Goal: Navigation & Orientation: Find specific page/section

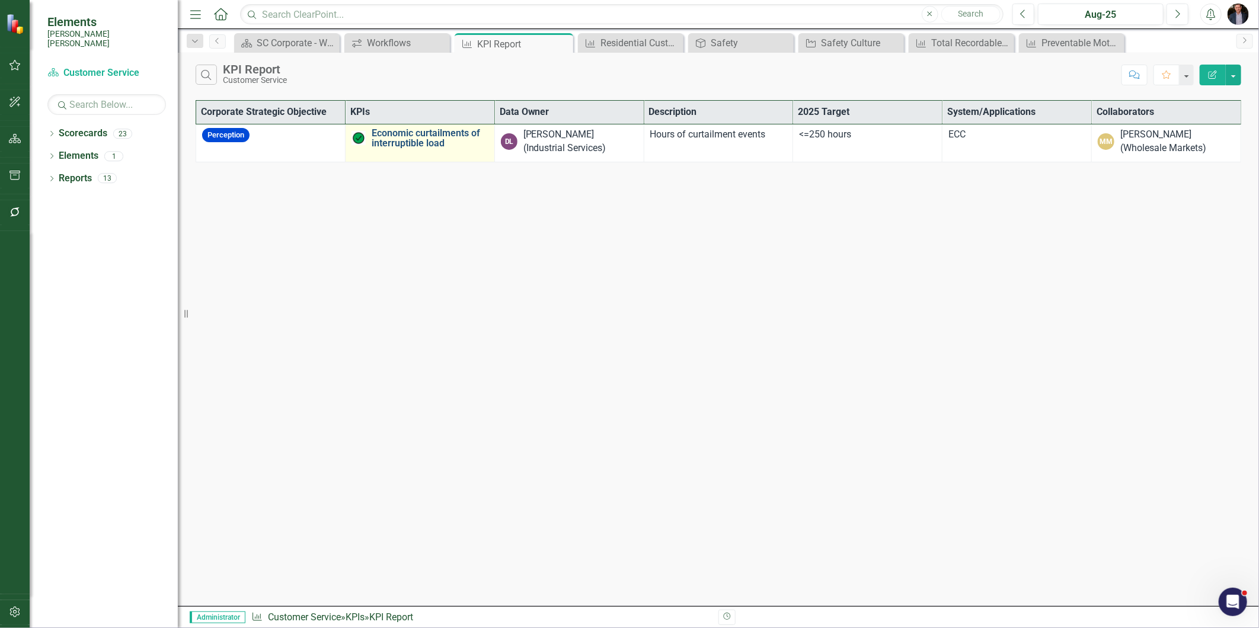
click at [405, 145] on link "Economic curtailments of interruptible load" at bounding box center [430, 138] width 117 height 21
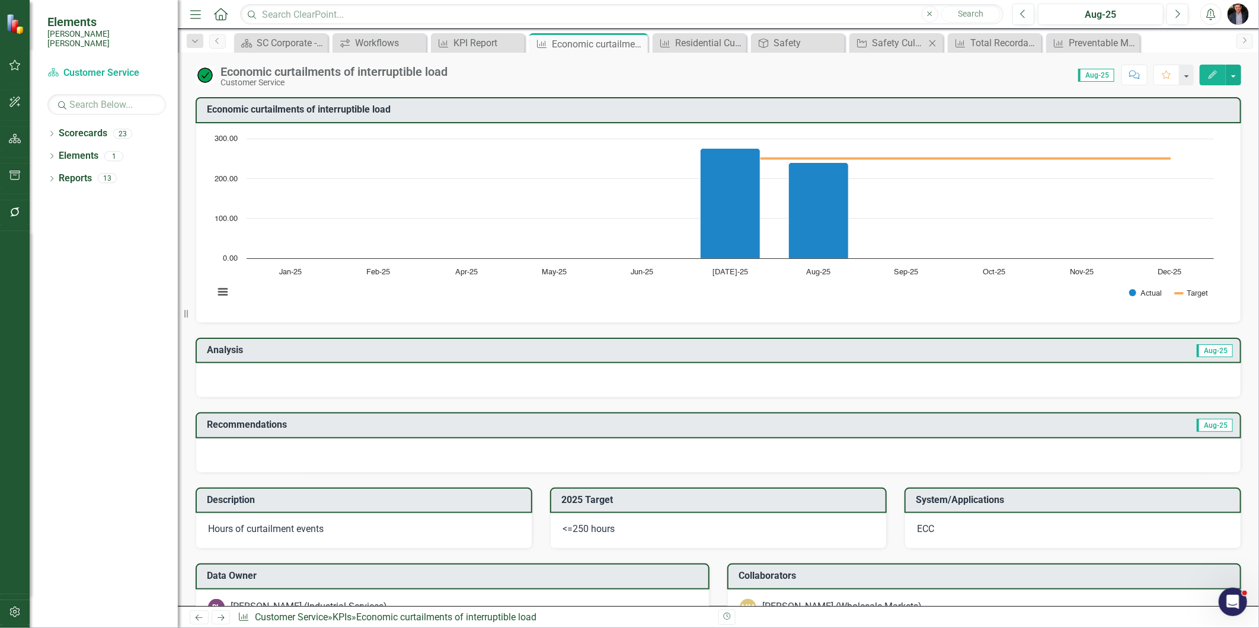
click at [873, 33] on div "Initiative Safety Culture Close" at bounding box center [896, 43] width 94 height 20
click at [907, 32] on div "Dropdown Search Scorecard SC Corporate - Welcome to ClearPoint Close Workflows …" at bounding box center [718, 41] width 1081 height 24
click at [910, 44] on div "Safety Culture" at bounding box center [898, 43] width 53 height 15
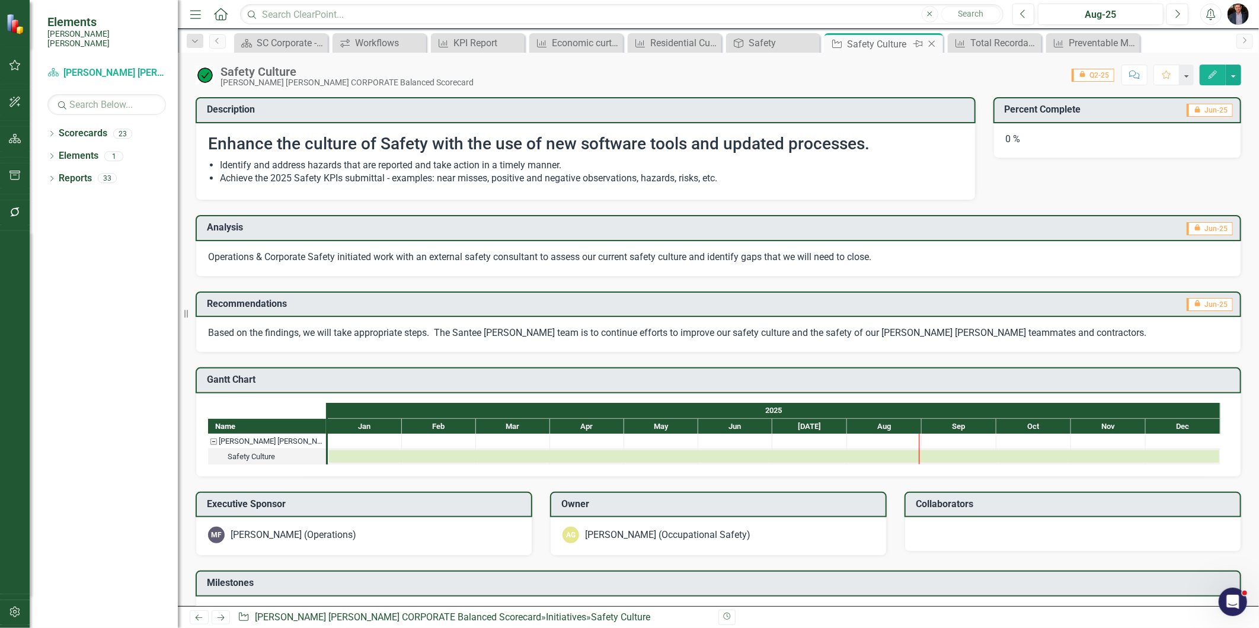
click at [933, 43] on icon "Close" at bounding box center [932, 43] width 12 height 9
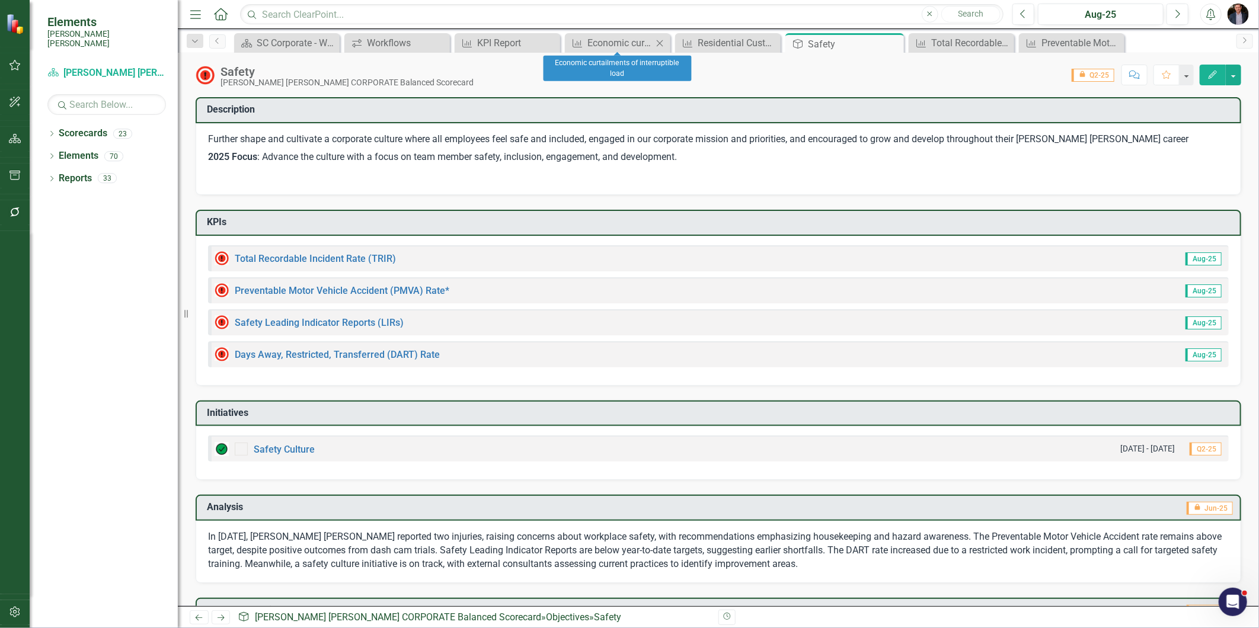
click at [661, 42] on icon "Close" at bounding box center [660, 43] width 12 height 9
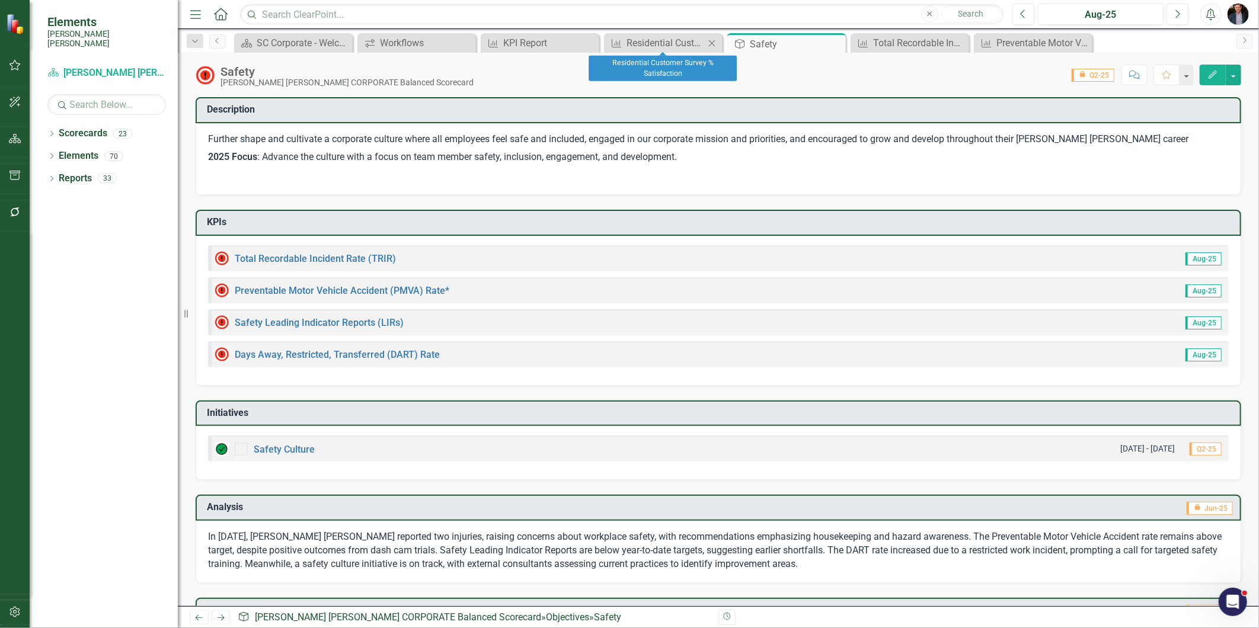
click at [712, 43] on icon at bounding box center [712, 43] width 7 height 7
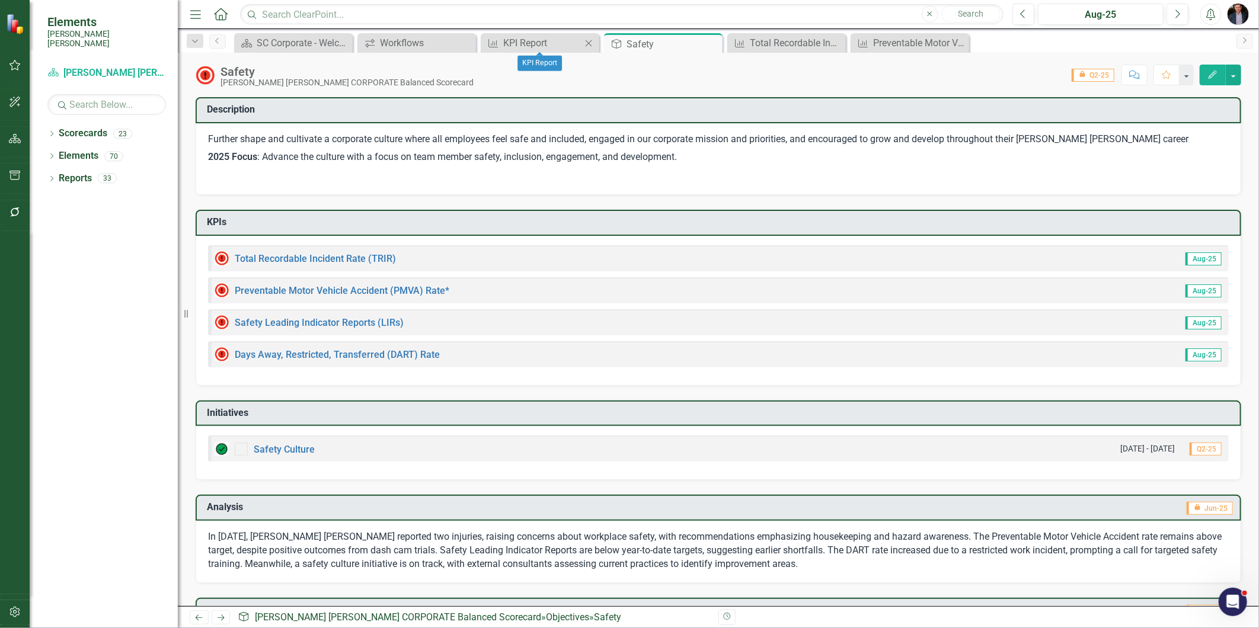
click at [595, 43] on div "Close" at bounding box center [588, 43] width 15 height 15
click at [590, 43] on icon "Close" at bounding box center [588, 43] width 12 height 9
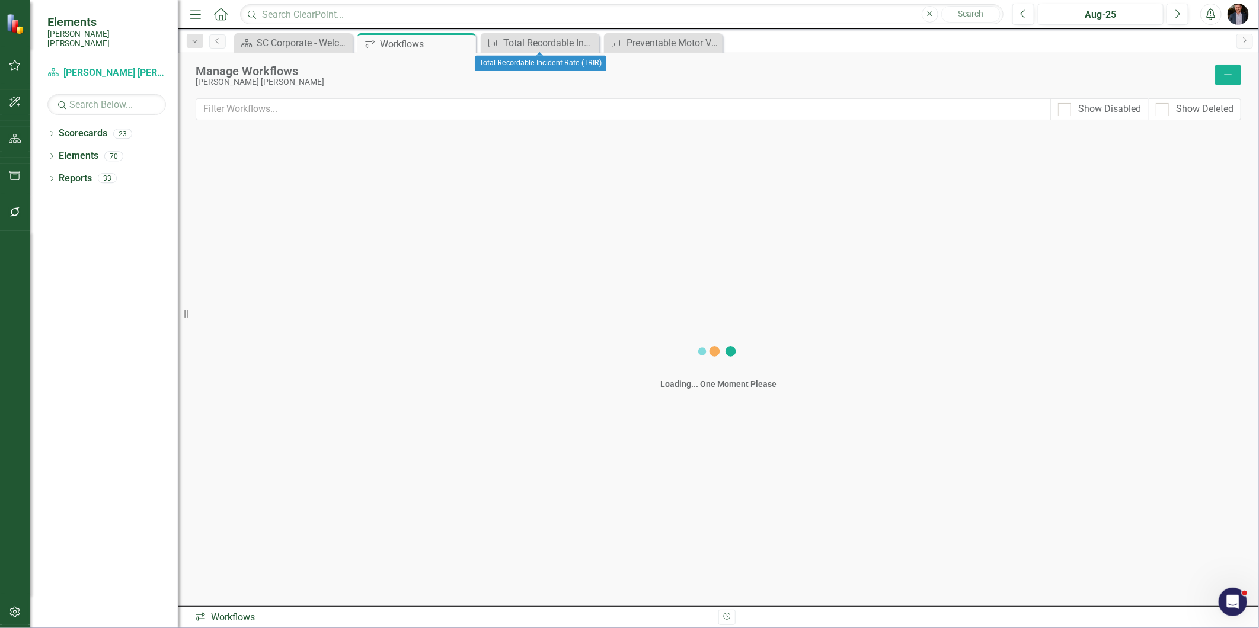
click at [0, 0] on icon "Close" at bounding box center [0, 0] width 0 height 0
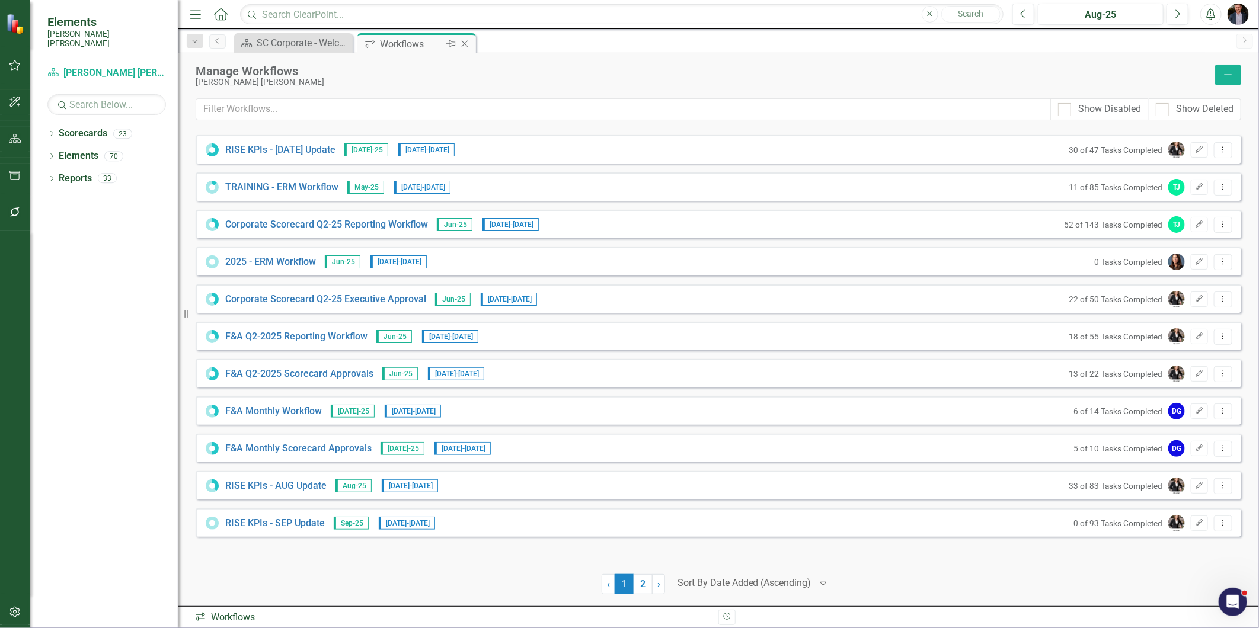
click at [466, 44] on icon "Close" at bounding box center [465, 43] width 12 height 9
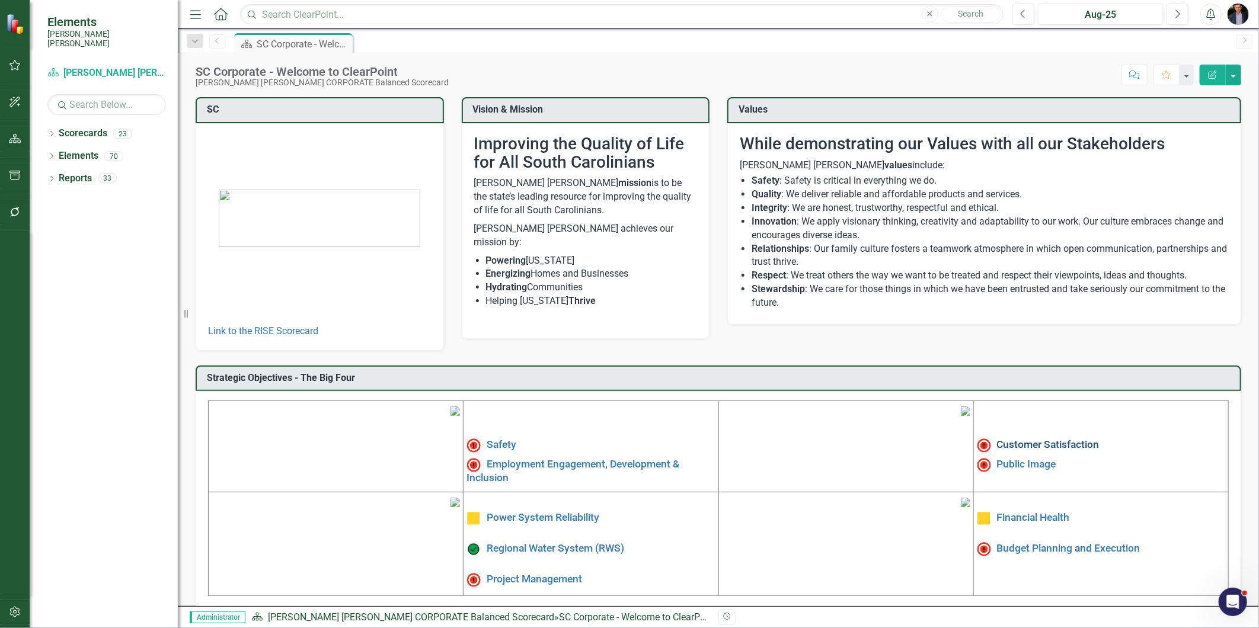
click at [1039, 440] on link "Customer Satisfaction" at bounding box center [1048, 445] width 103 height 12
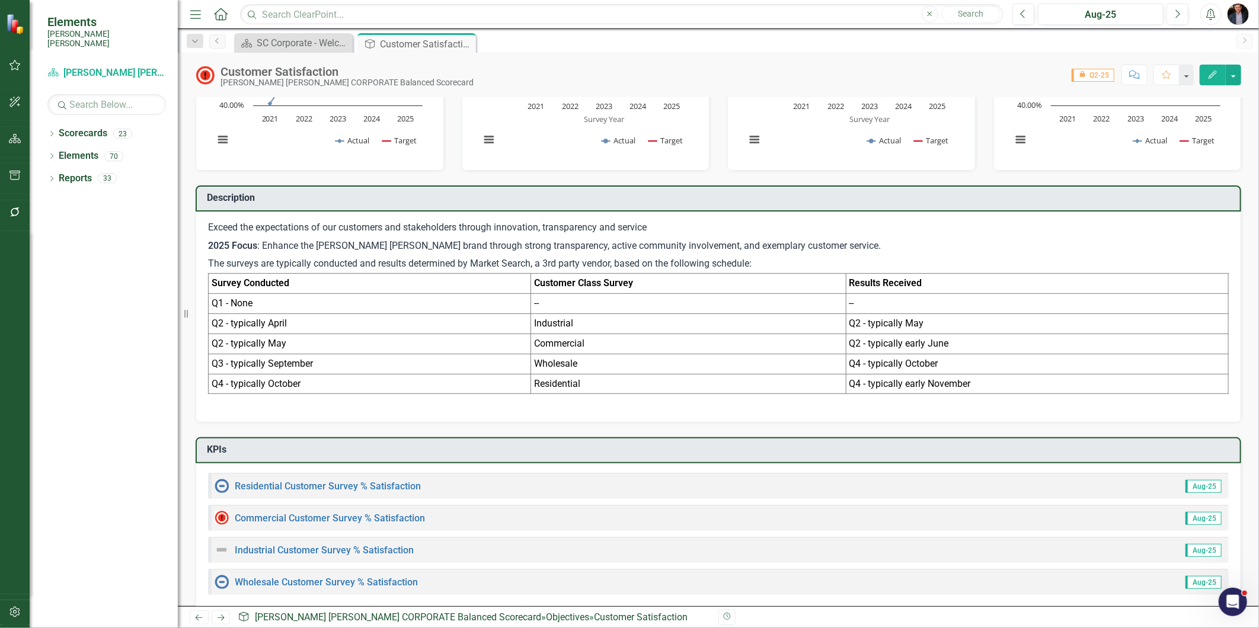
scroll to position [263, 0]
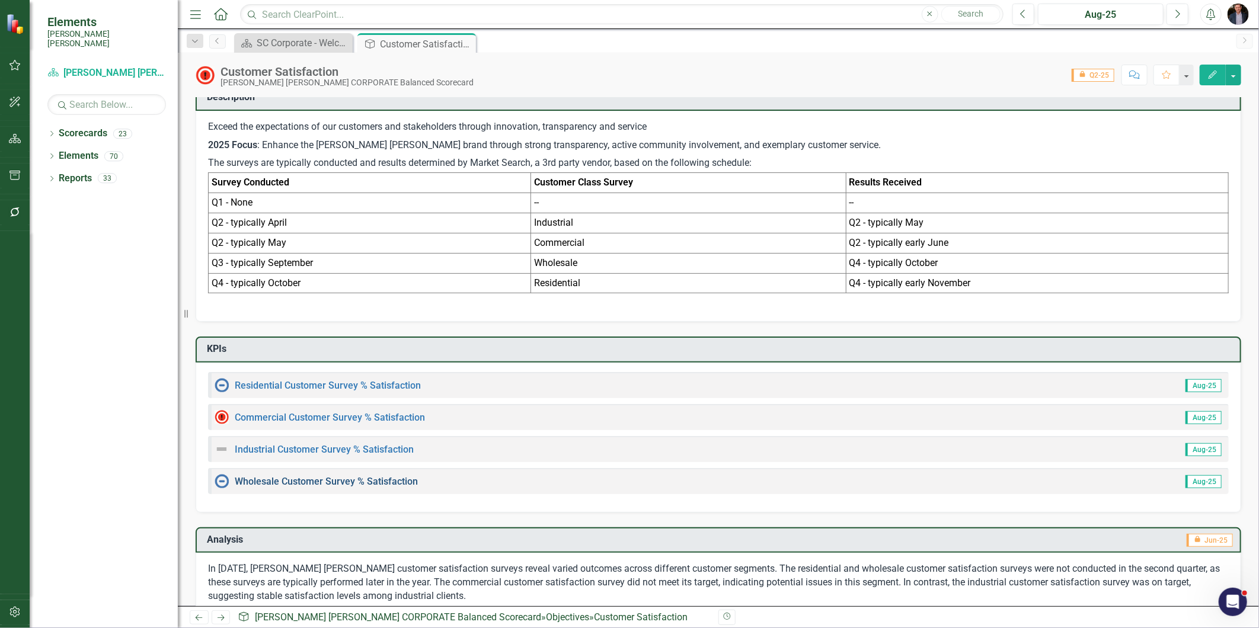
click at [274, 479] on link "Wholesale Customer Survey % Satisfaction​" at bounding box center [326, 481] width 183 height 11
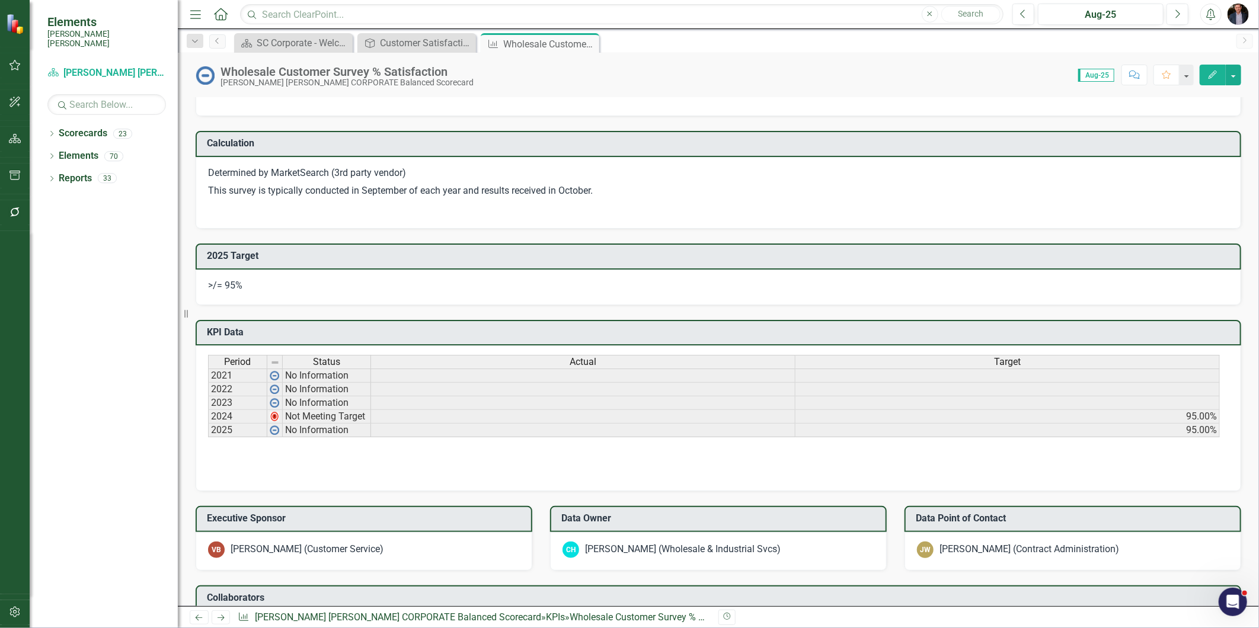
scroll to position [593, 0]
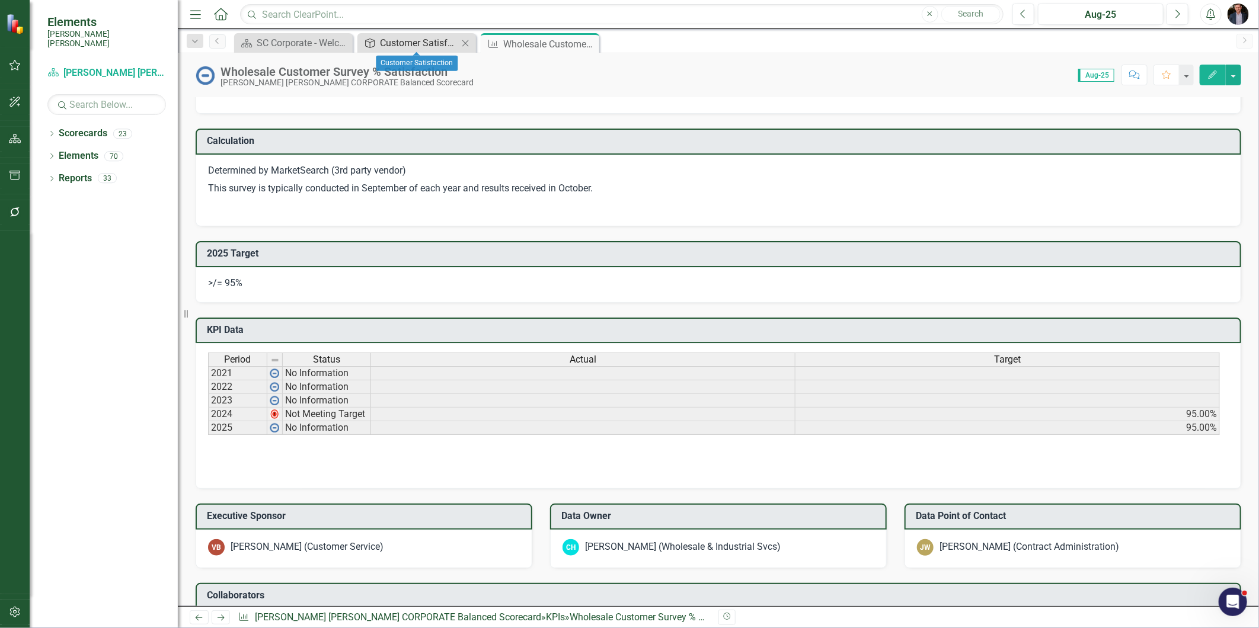
click at [411, 46] on div "Customer Satisfaction" at bounding box center [419, 43] width 78 height 15
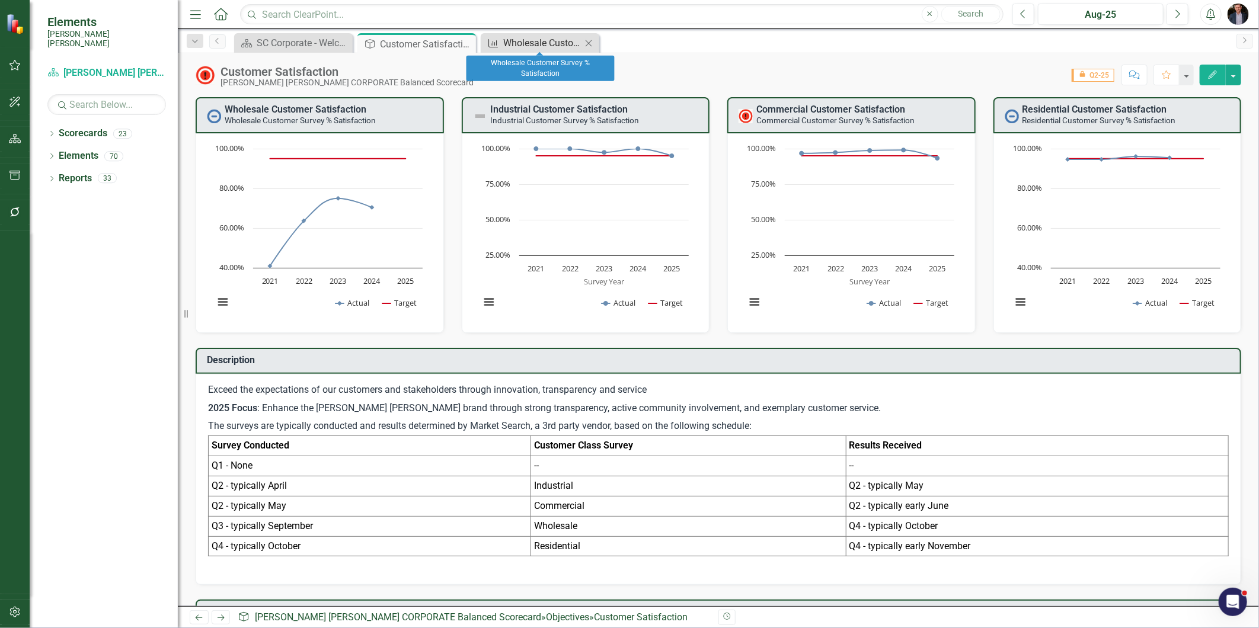
click at [547, 43] on div "Wholesale Customer Survey % Satisfaction​" at bounding box center [542, 43] width 78 height 15
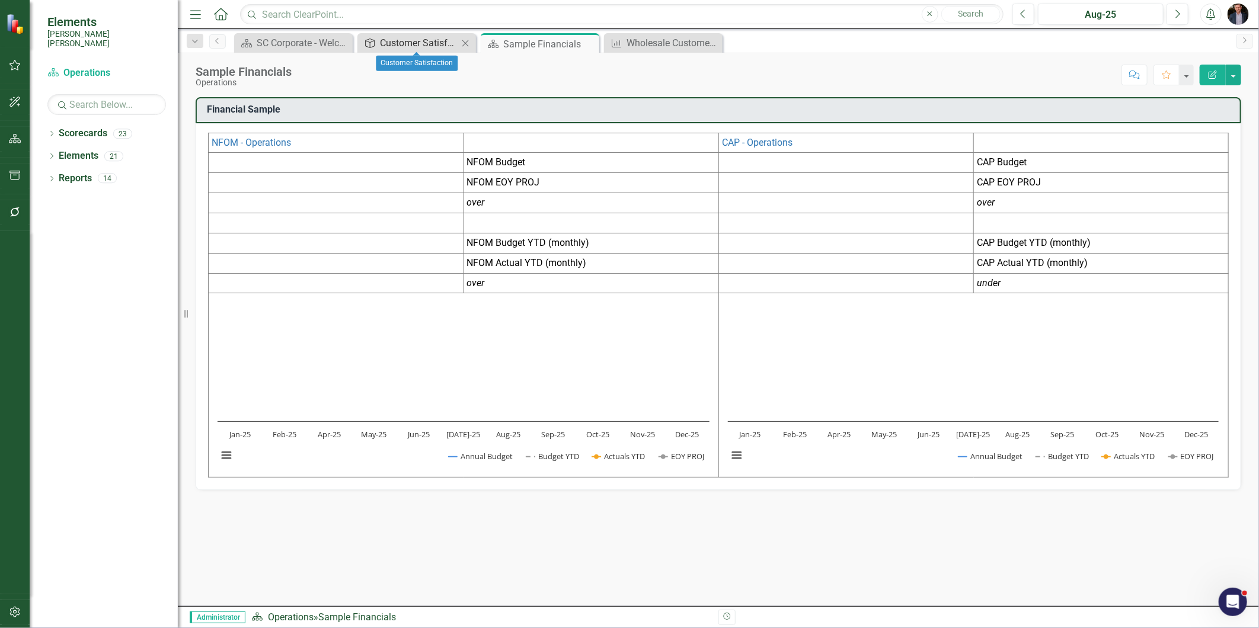
click at [435, 45] on div "Customer Satisfaction" at bounding box center [419, 43] width 78 height 15
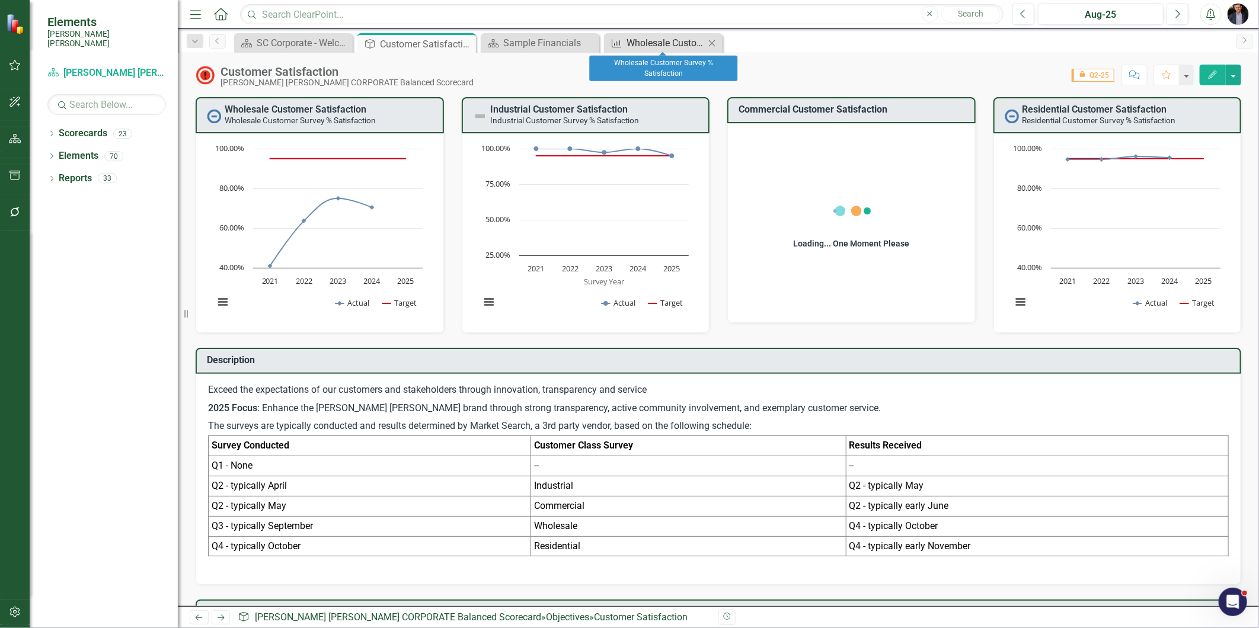
click at [634, 43] on div "Wholesale Customer Survey % Satisfaction​" at bounding box center [665, 43] width 78 height 15
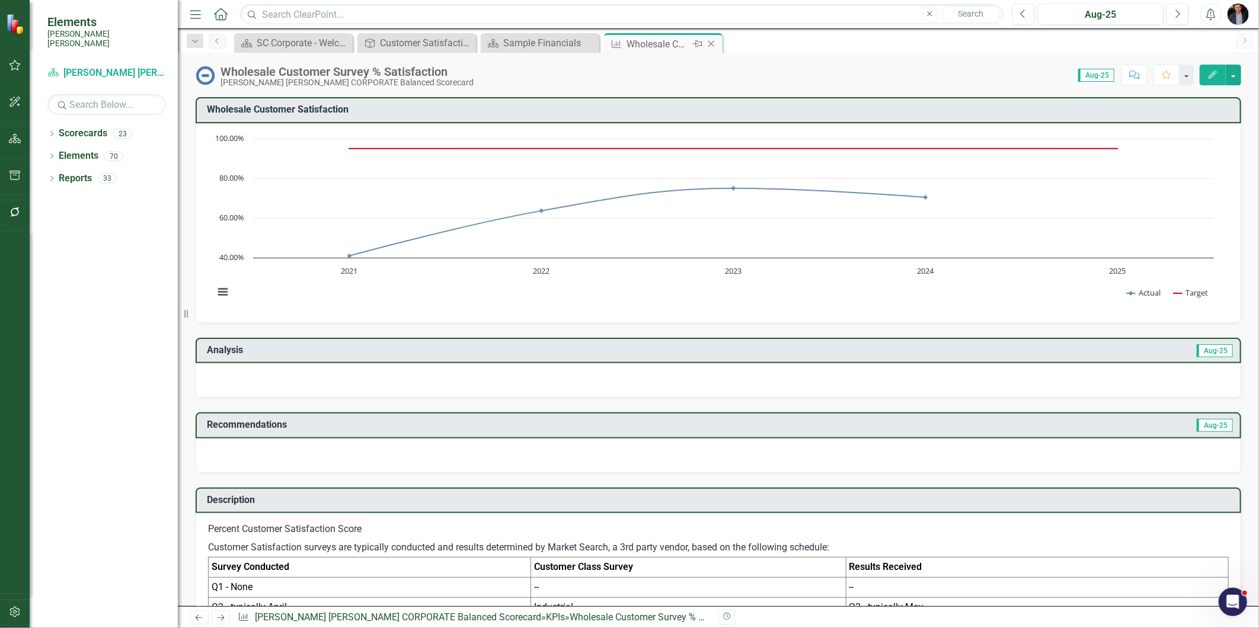
click at [713, 41] on icon at bounding box center [711, 44] width 7 height 7
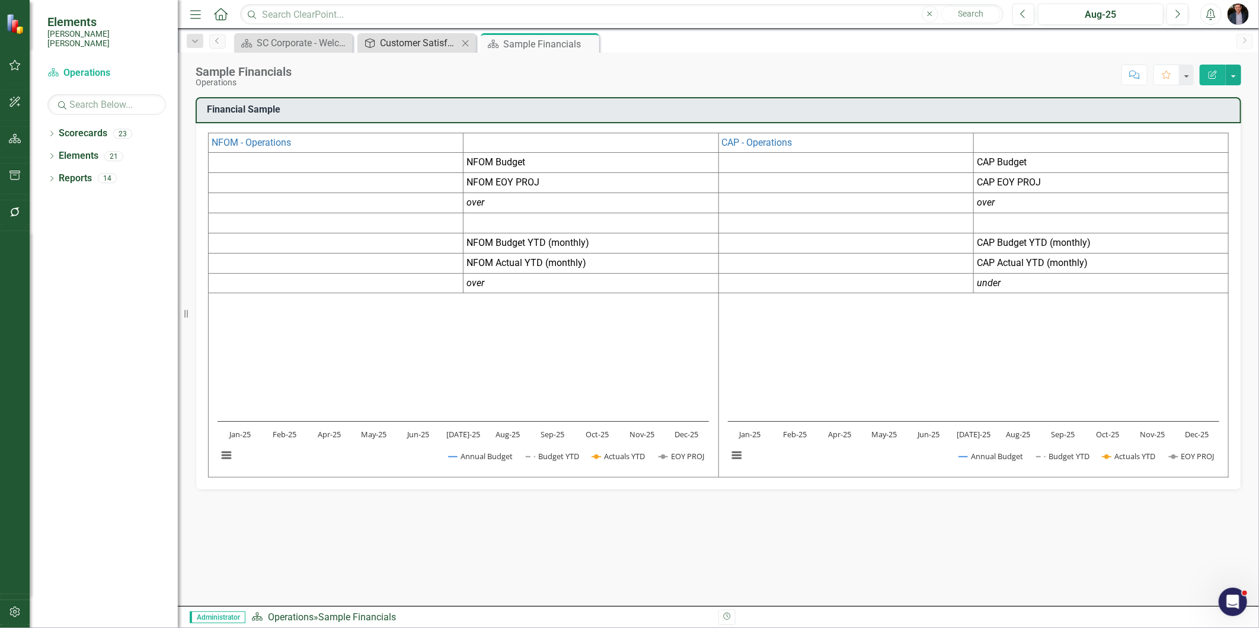
click at [408, 43] on div "Customer Satisfaction" at bounding box center [419, 43] width 78 height 15
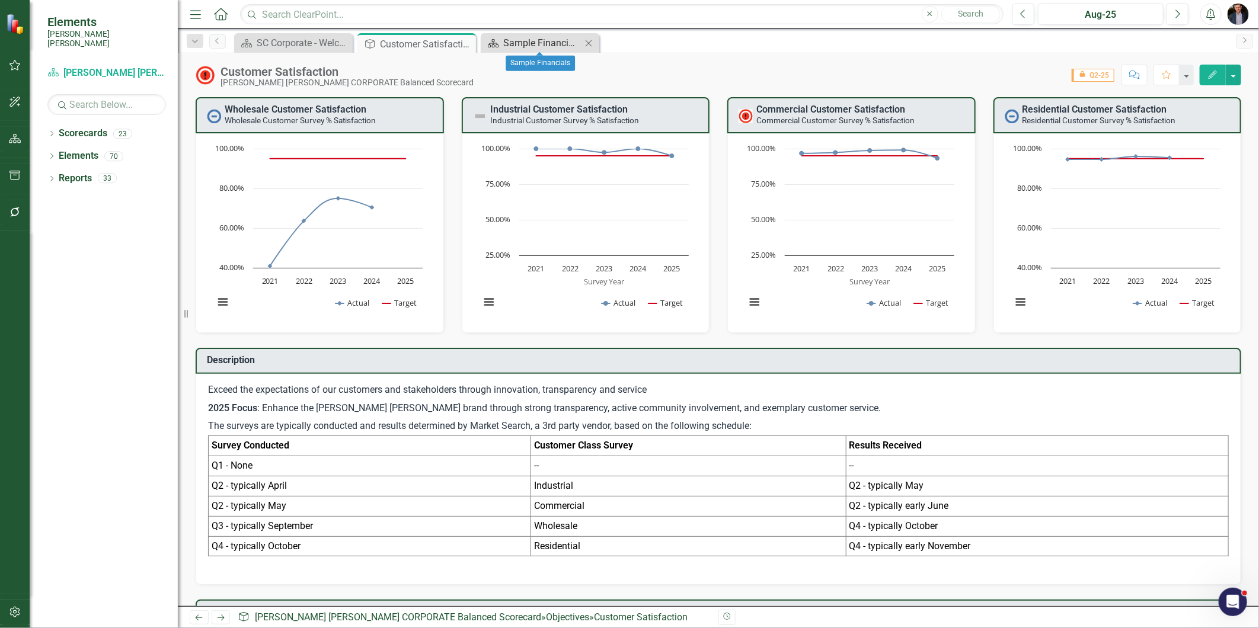
click at [523, 43] on div "Sample Financials" at bounding box center [542, 43] width 78 height 15
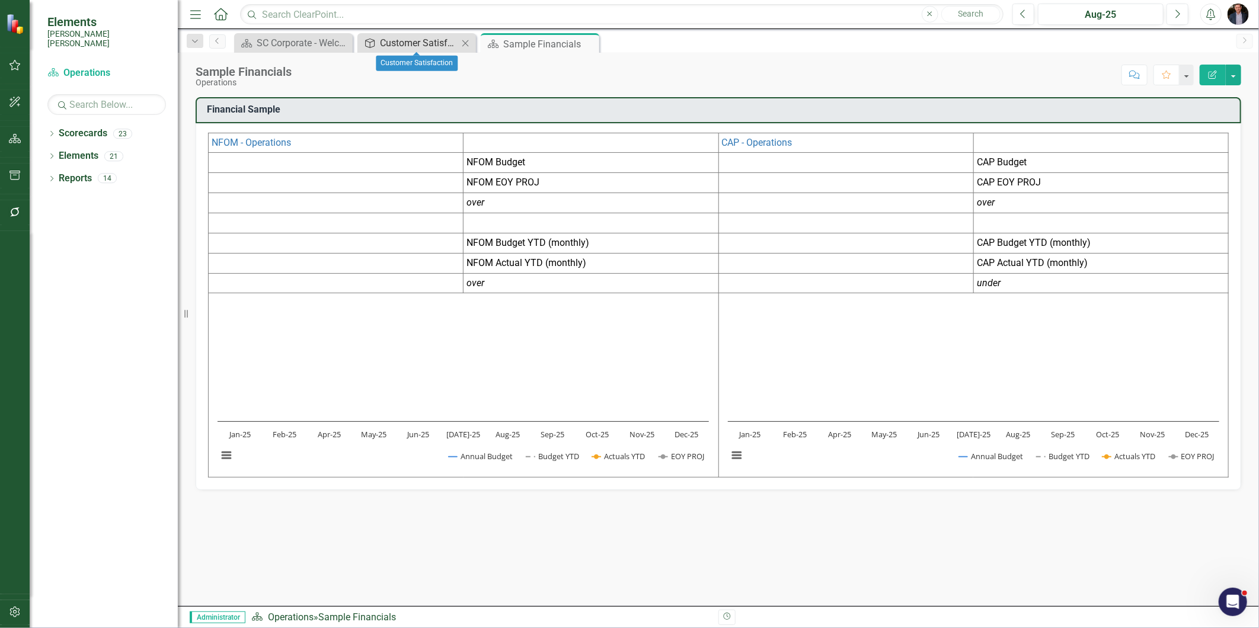
click at [415, 46] on div "Customer Satisfaction" at bounding box center [419, 43] width 78 height 15
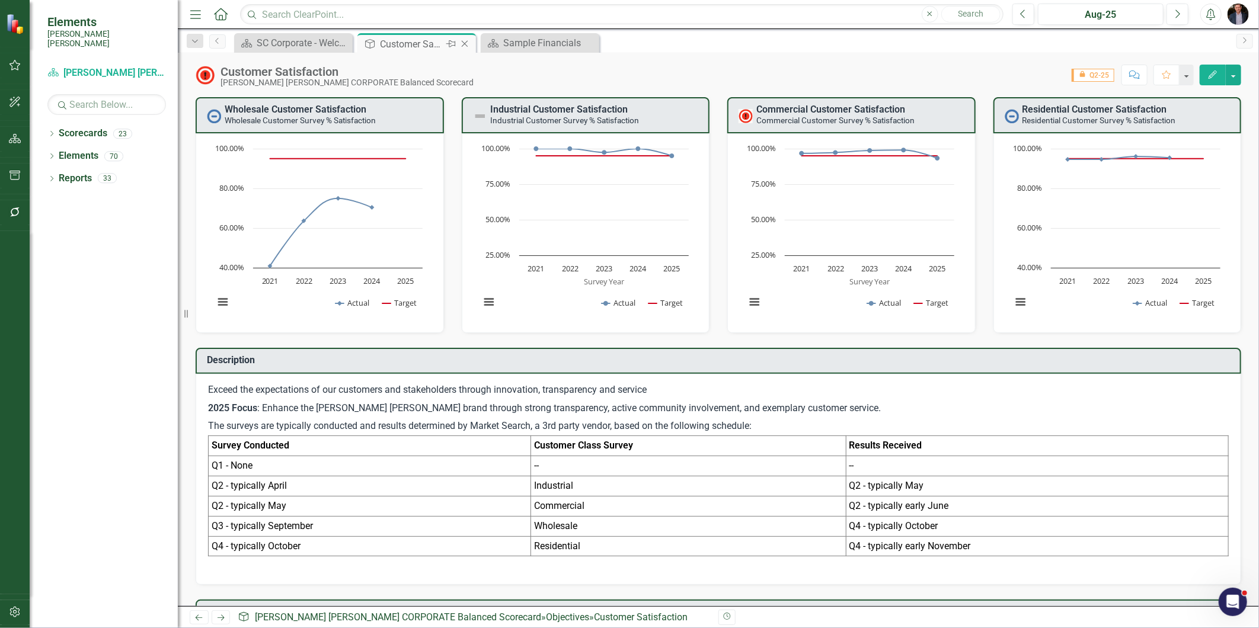
click at [463, 43] on icon "Close" at bounding box center [465, 43] width 12 height 9
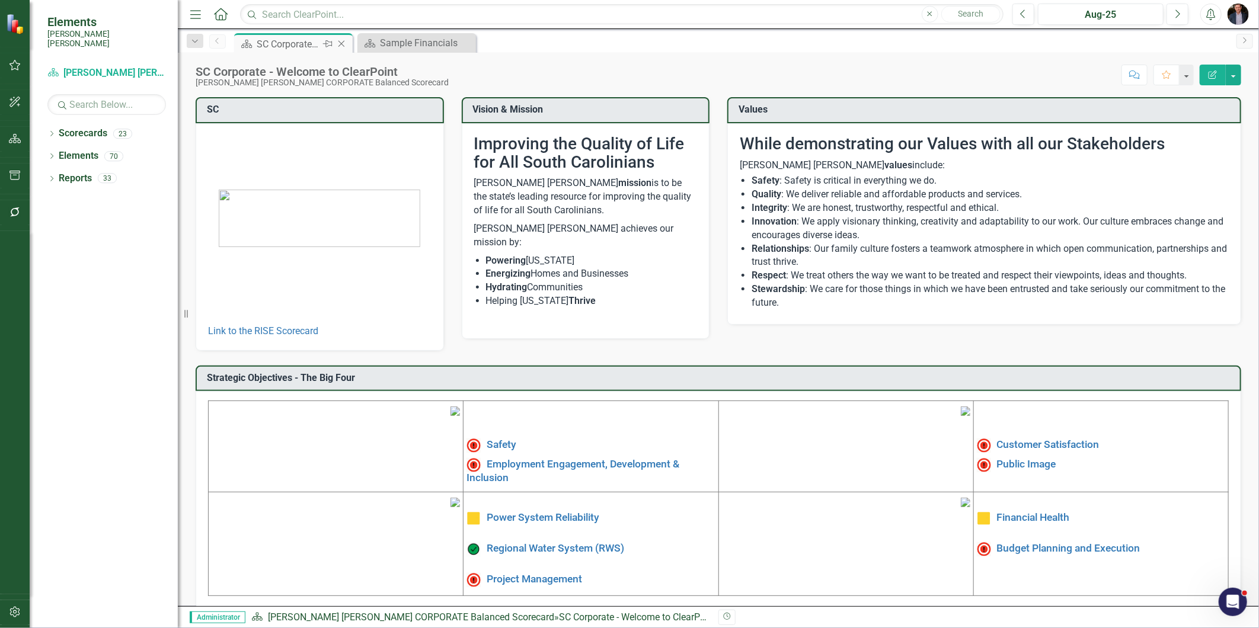
click at [344, 45] on icon "Close" at bounding box center [341, 43] width 12 height 9
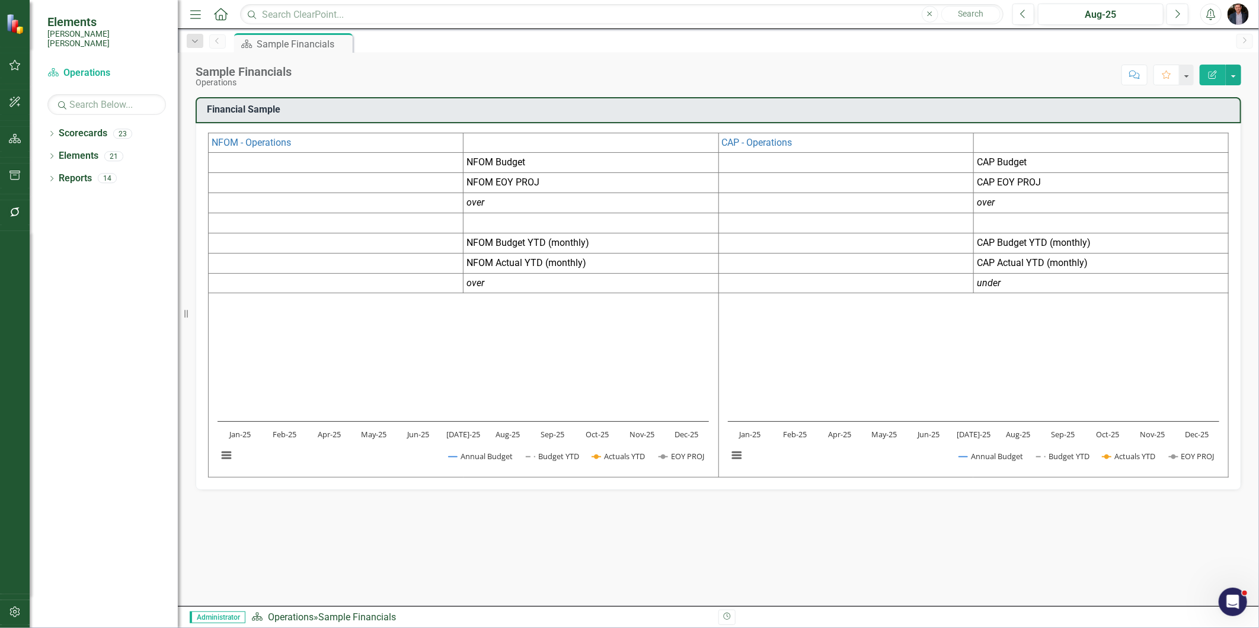
drag, startPoint x: 268, startPoint y: 45, endPoint x: 677, endPoint y: 49, distance: 408.3
click at [677, 49] on div "Scorecard Sample Financials Pin" at bounding box center [731, 42] width 998 height 19
click at [51, 169] on div "Dropdown Reports 14" at bounding box center [112, 180] width 130 height 23
click at [66, 173] on link "Reports" at bounding box center [75, 179] width 33 height 14
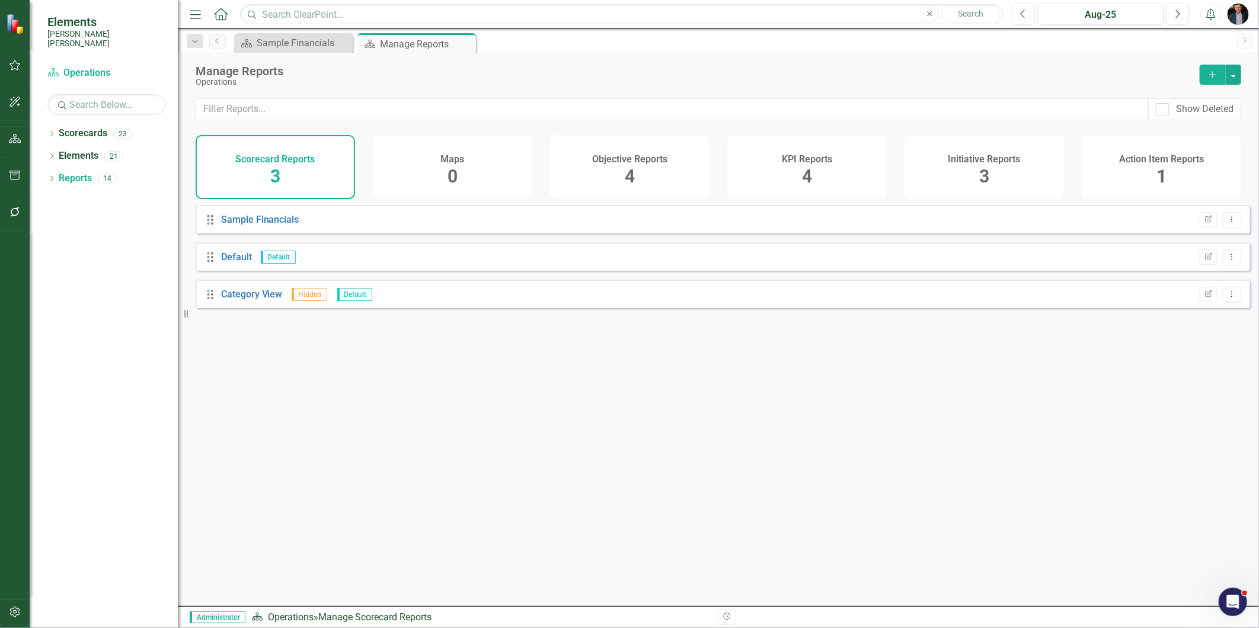
click at [404, 157] on div "Maps 0" at bounding box center [452, 167] width 159 height 64
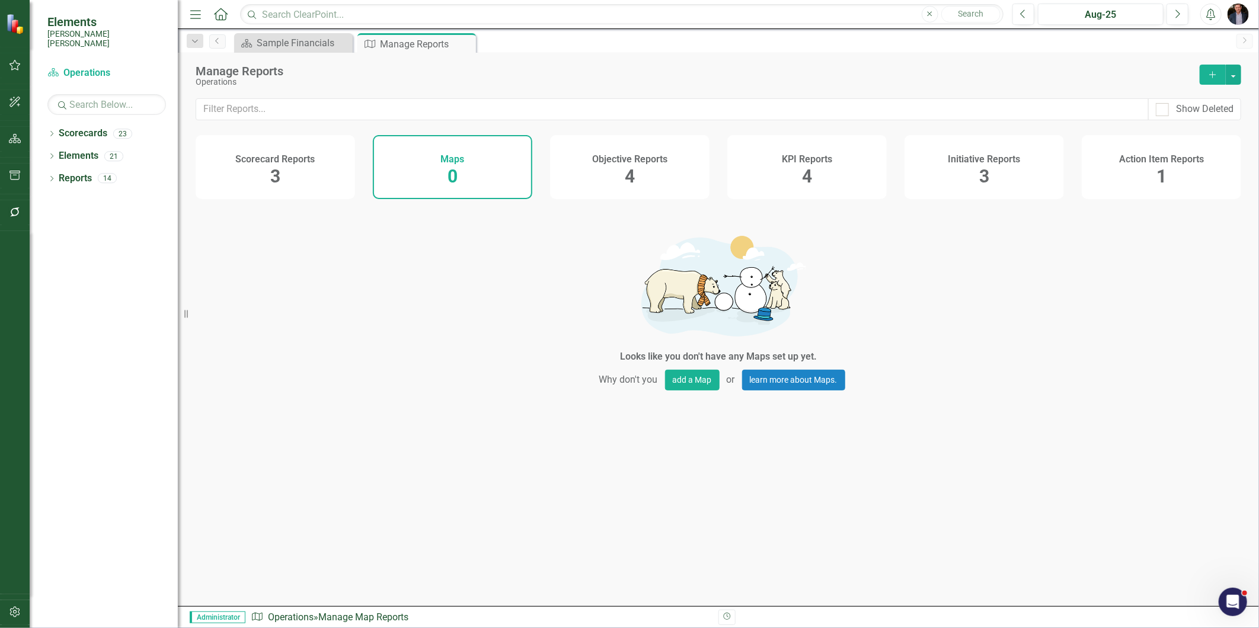
click at [616, 158] on h4 "Objective Reports" at bounding box center [629, 159] width 75 height 11
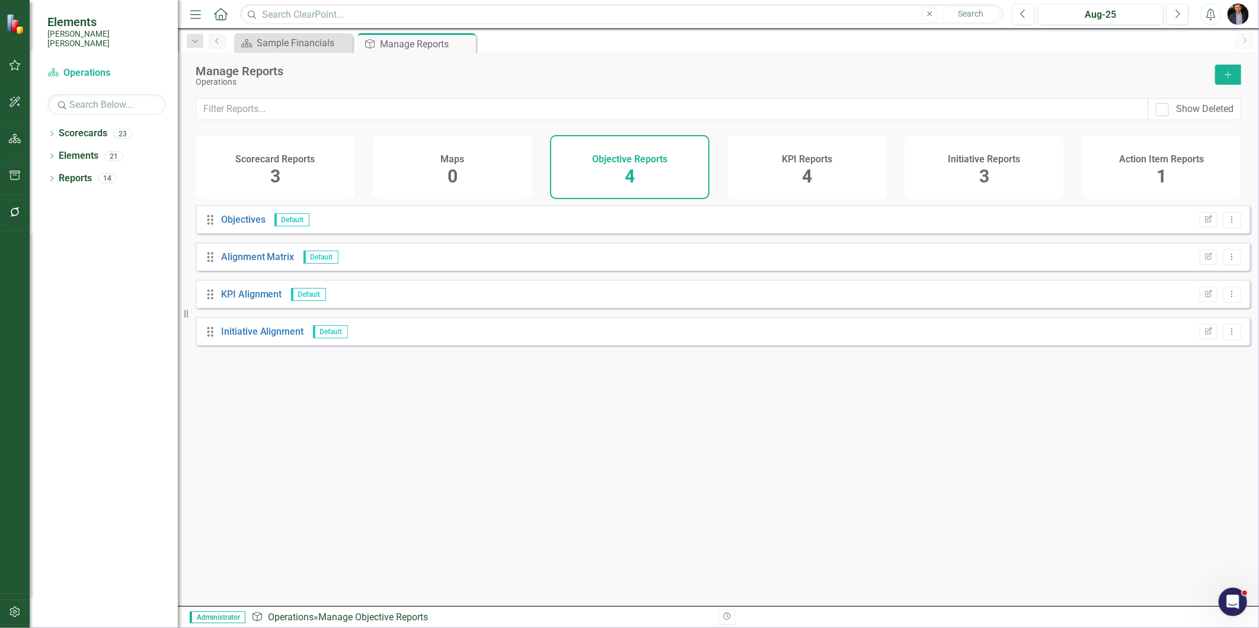
click at [786, 167] on div "KPI Reports 4" at bounding box center [806, 167] width 159 height 64
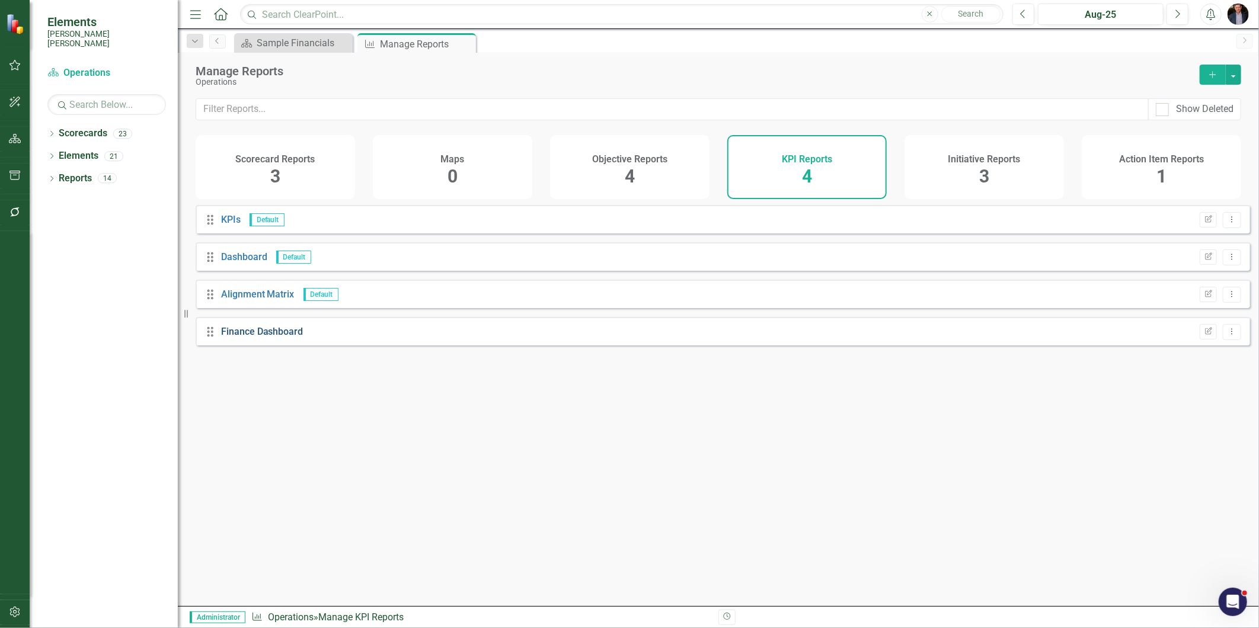
click at [264, 337] on link "Finance Dashboard" at bounding box center [262, 331] width 82 height 11
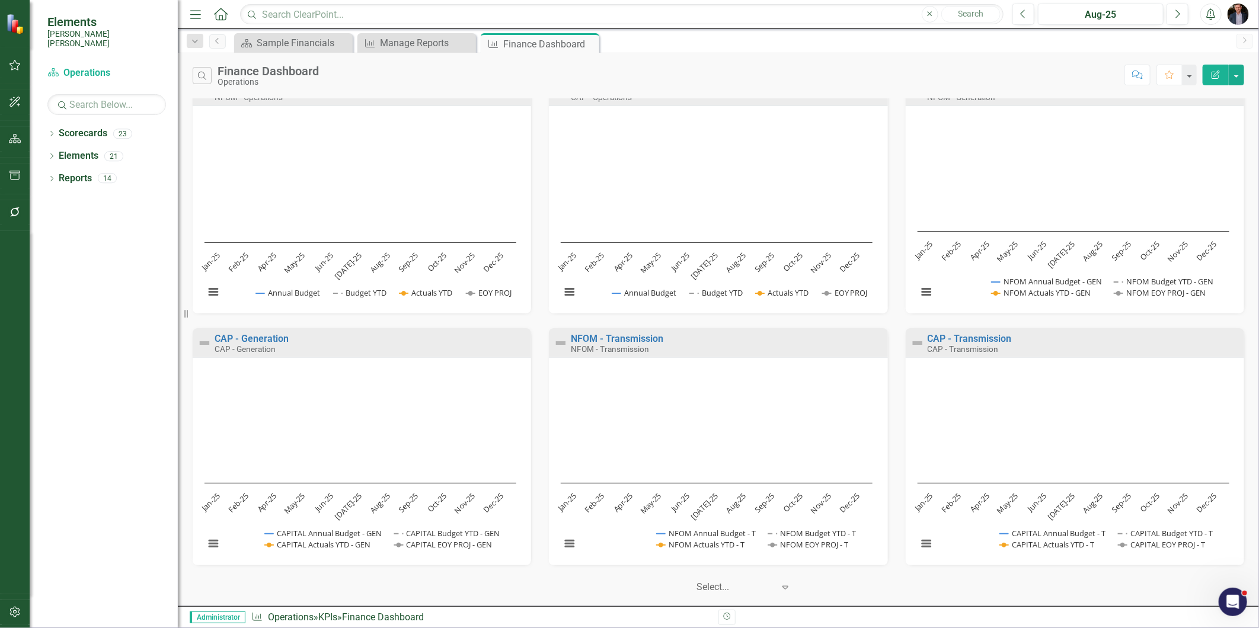
scroll to position [33, 0]
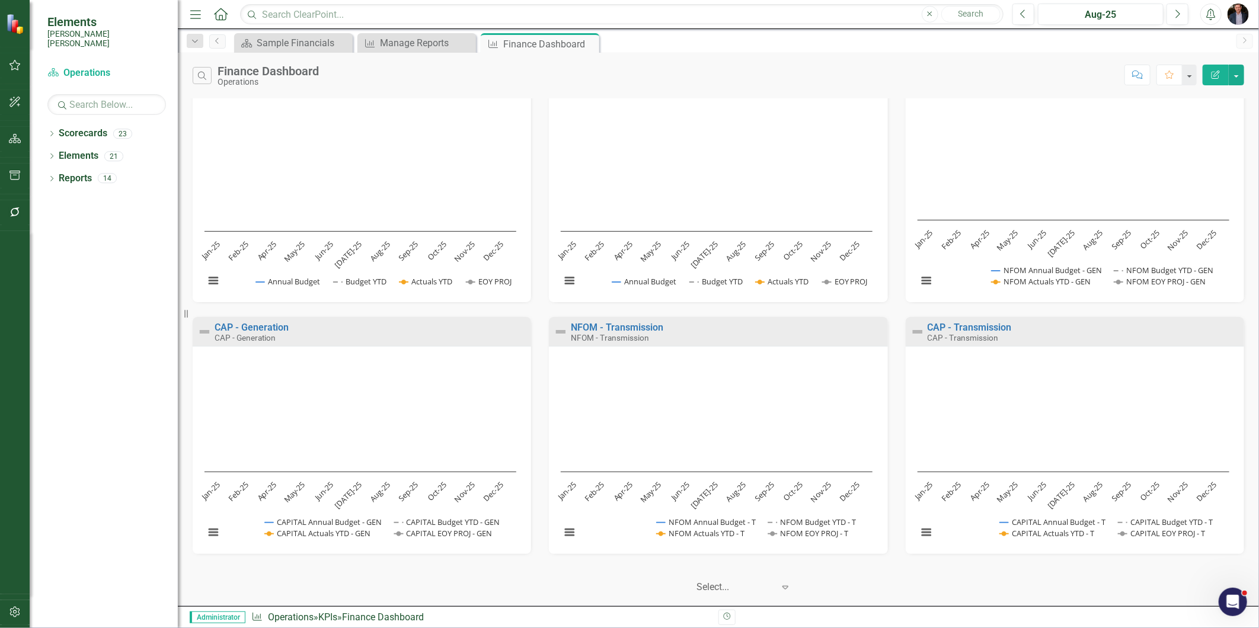
click at [1014, 459] on rect "Interactive chart" at bounding box center [1073, 454] width 324 height 193
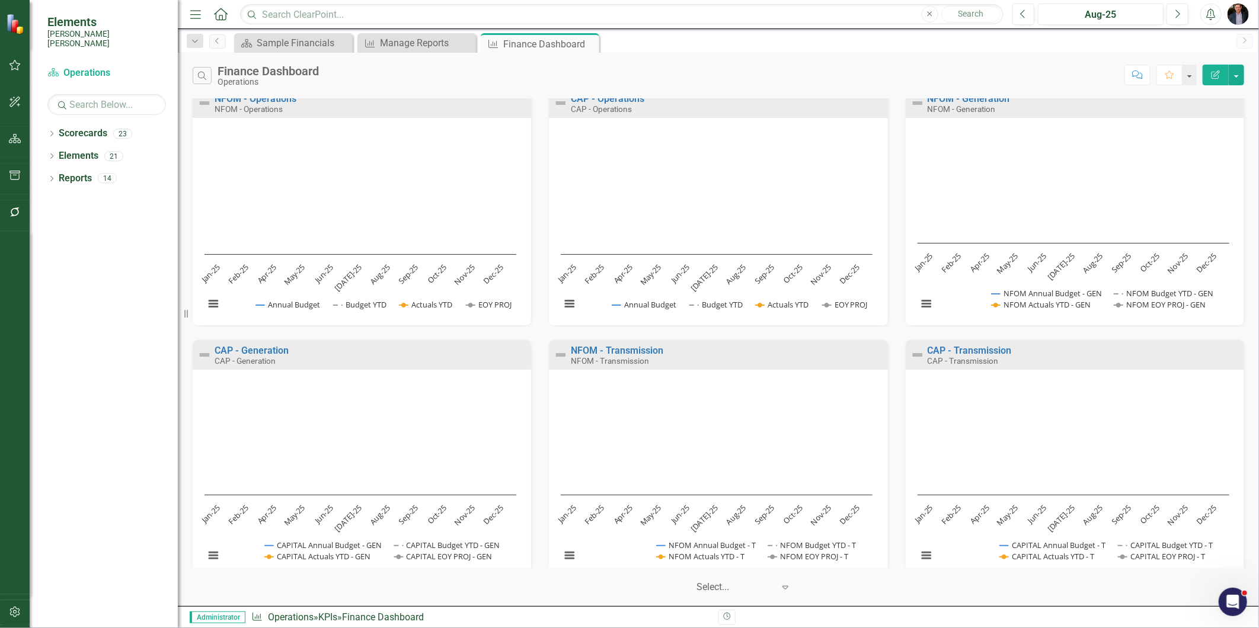
scroll to position [0, 0]
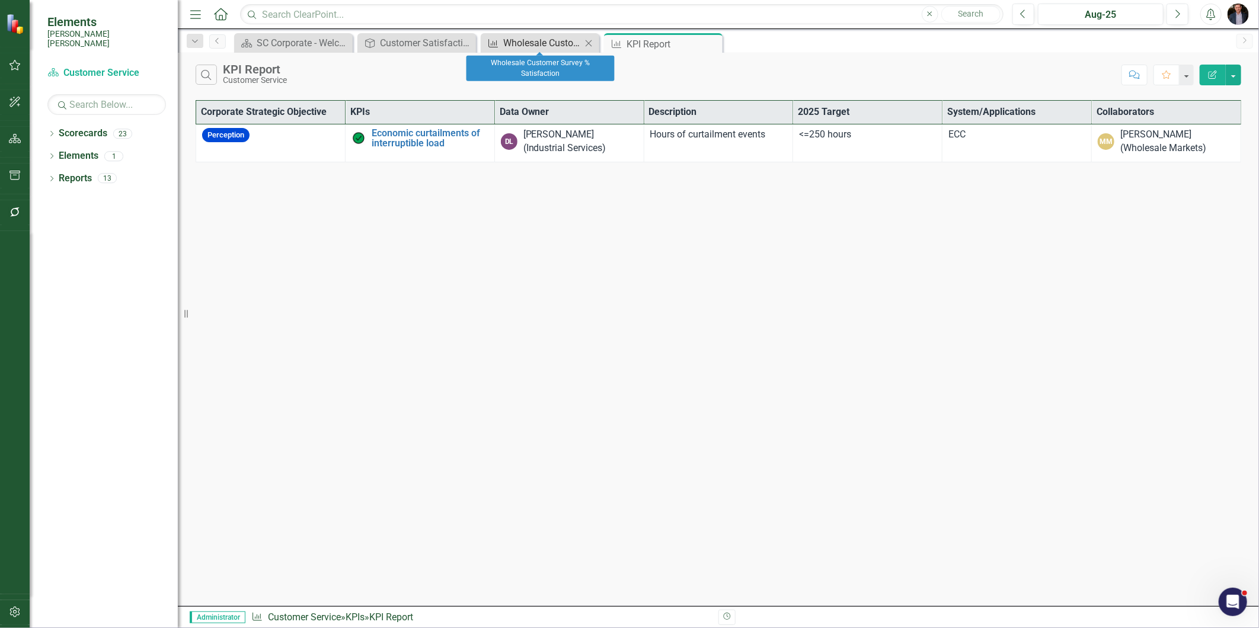
click at [543, 41] on div "Wholesale Customer Survey % Satisfaction​" at bounding box center [542, 43] width 78 height 15
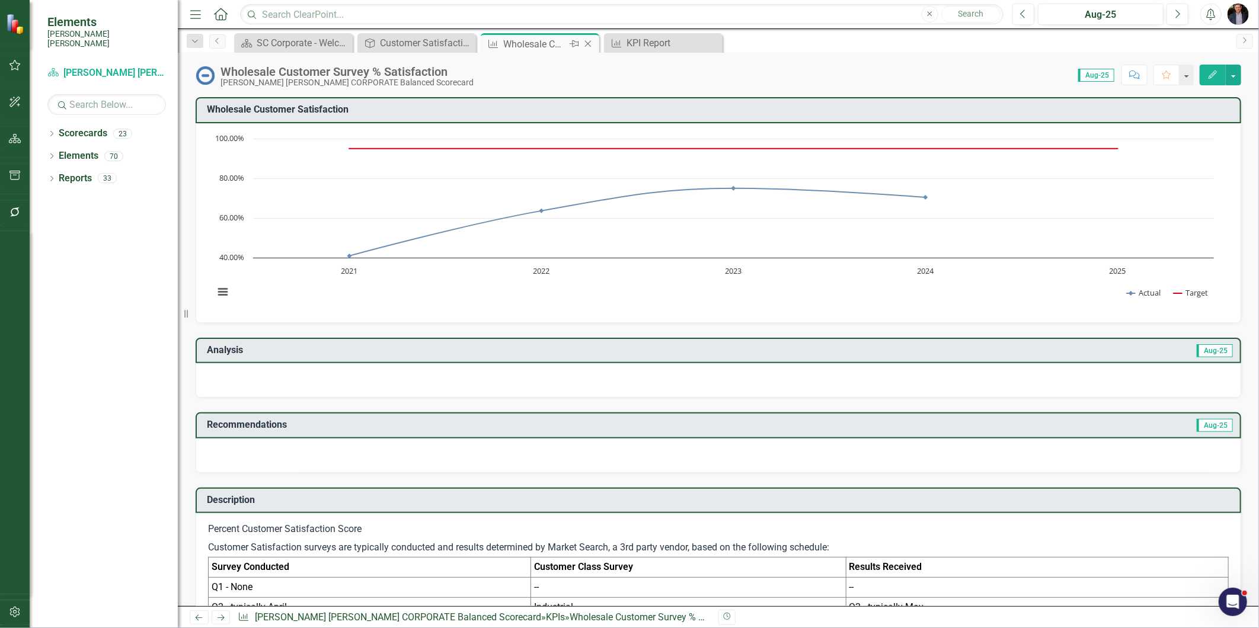
click at [585, 46] on icon at bounding box center [588, 44] width 7 height 7
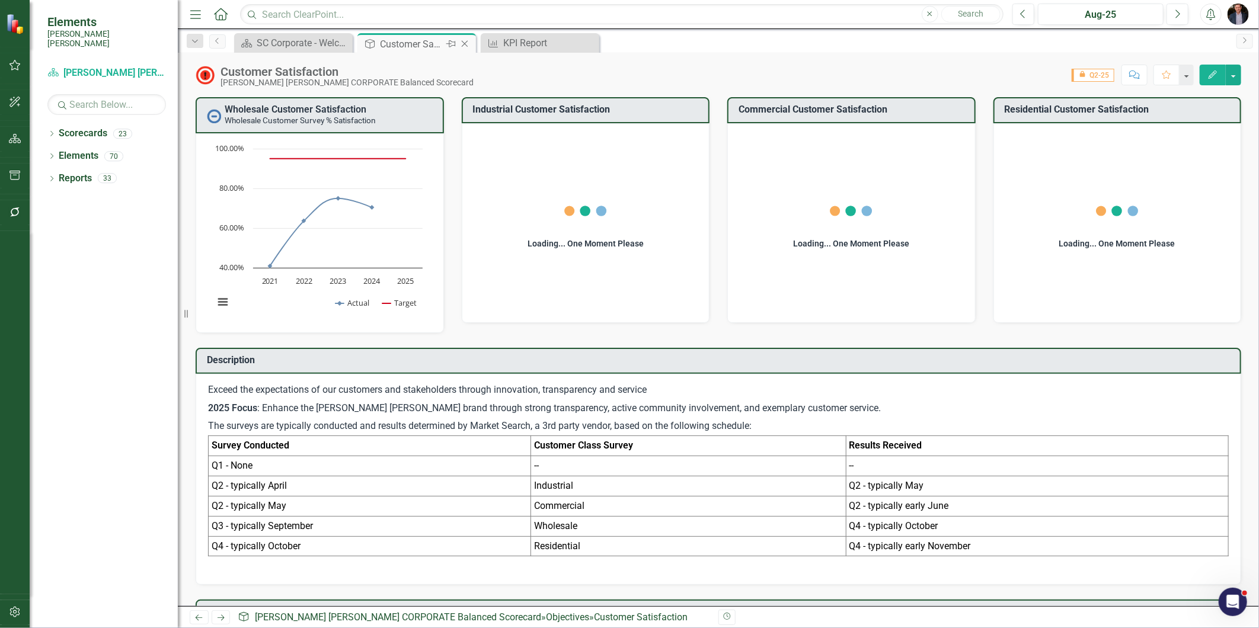
click at [464, 41] on icon "Close" at bounding box center [465, 43] width 12 height 9
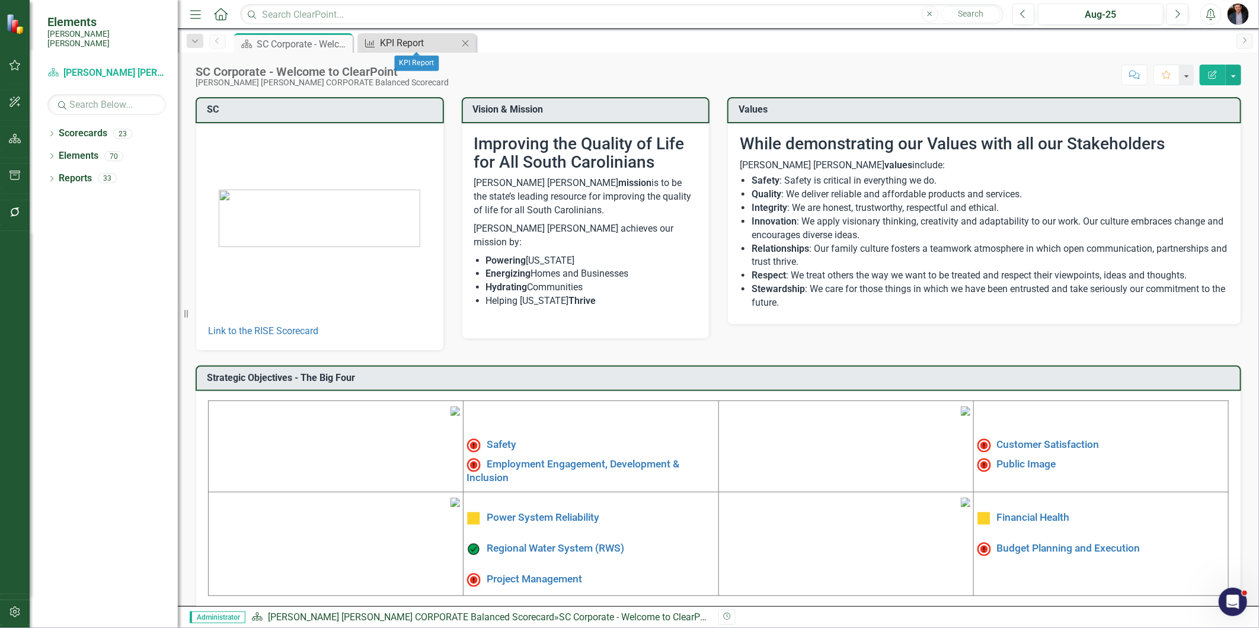
click at [374, 39] on icon "KPI" at bounding box center [370, 43] width 12 height 9
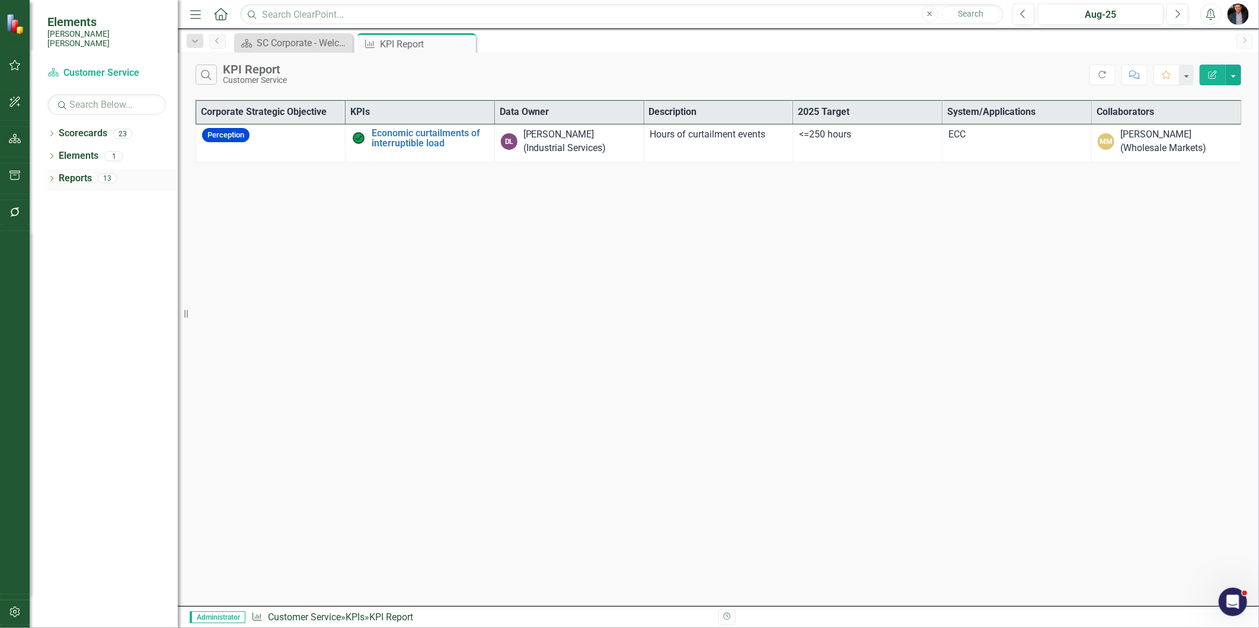
click at [52, 177] on icon "Dropdown" at bounding box center [51, 180] width 8 height 7
click at [56, 262] on icon "Dropdown" at bounding box center [55, 266] width 7 height 8
click at [57, 197] on icon at bounding box center [57, 199] width 3 height 5
click at [58, 194] on div "Dropdown" at bounding box center [55, 198] width 10 height 8
click at [53, 132] on icon "Dropdown" at bounding box center [51, 135] width 8 height 7
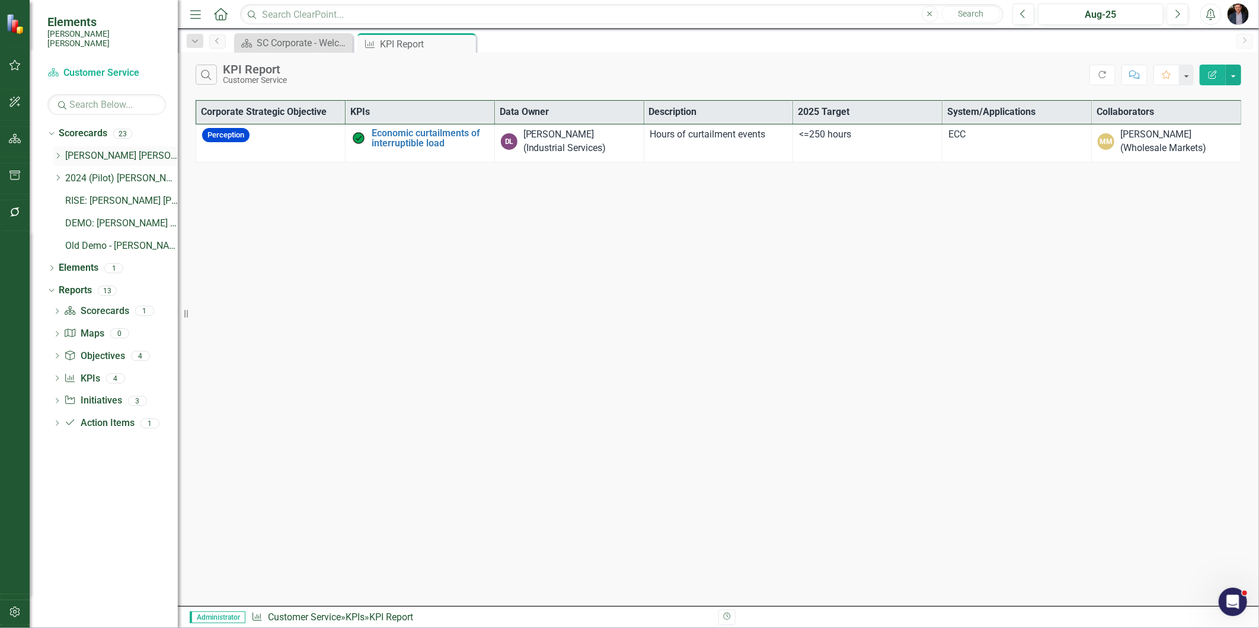
click at [57, 152] on icon "Dropdown" at bounding box center [57, 155] width 9 height 7
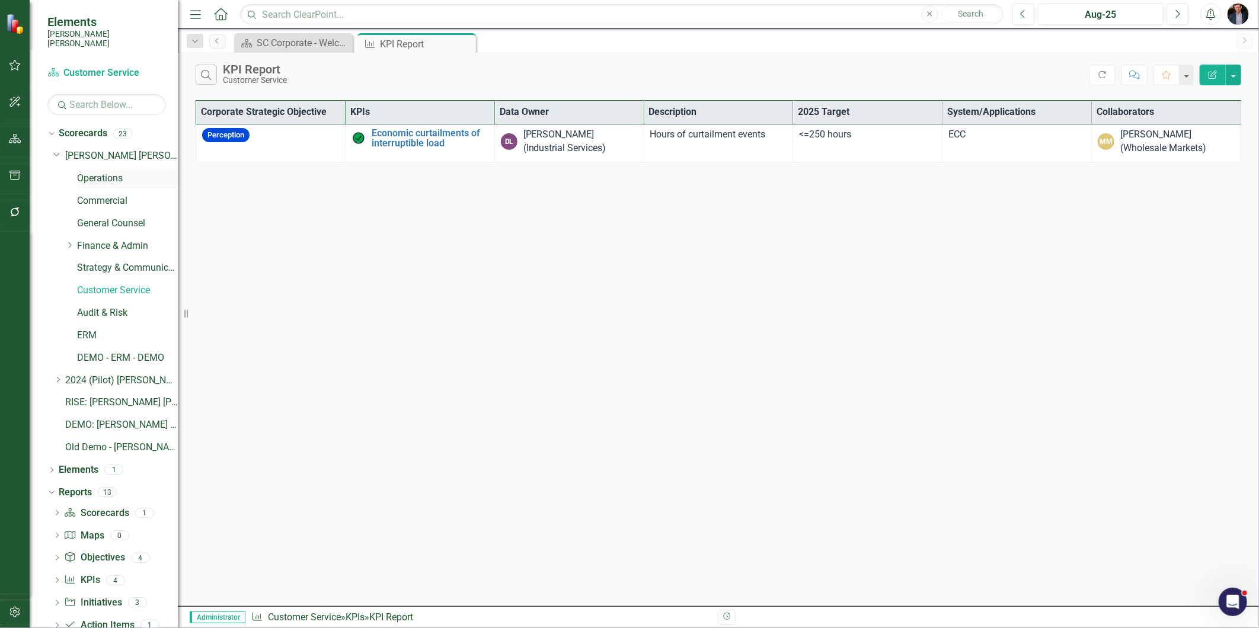
click at [107, 172] on link "Operations" at bounding box center [127, 179] width 101 height 14
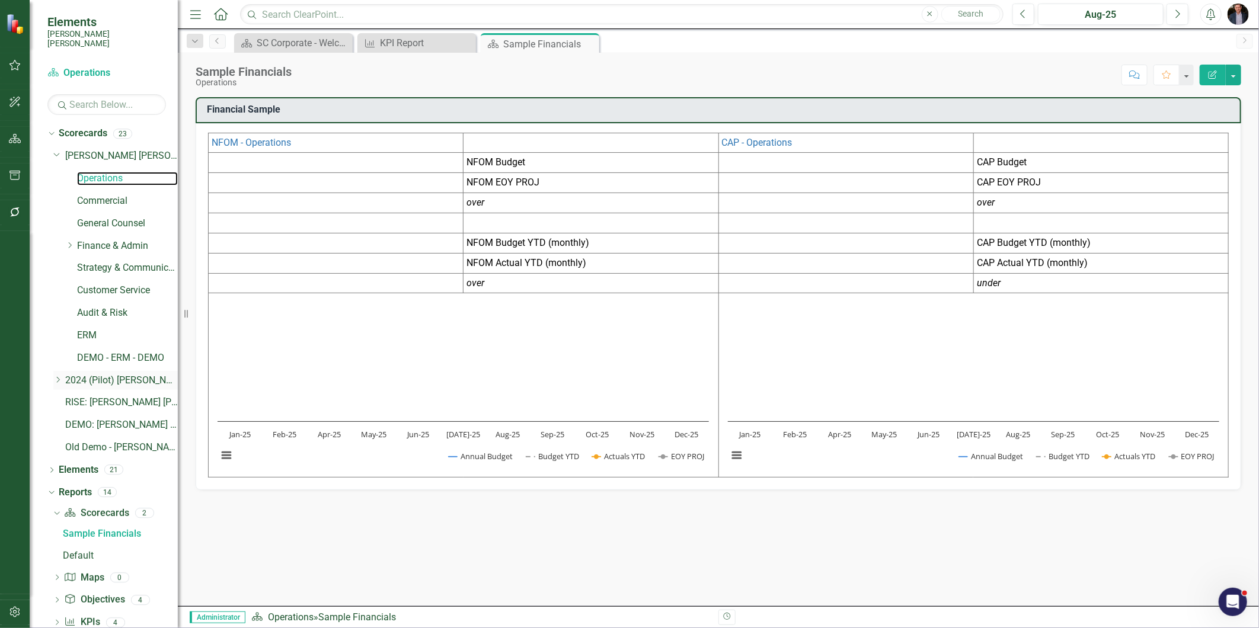
scroll to position [60, 0]
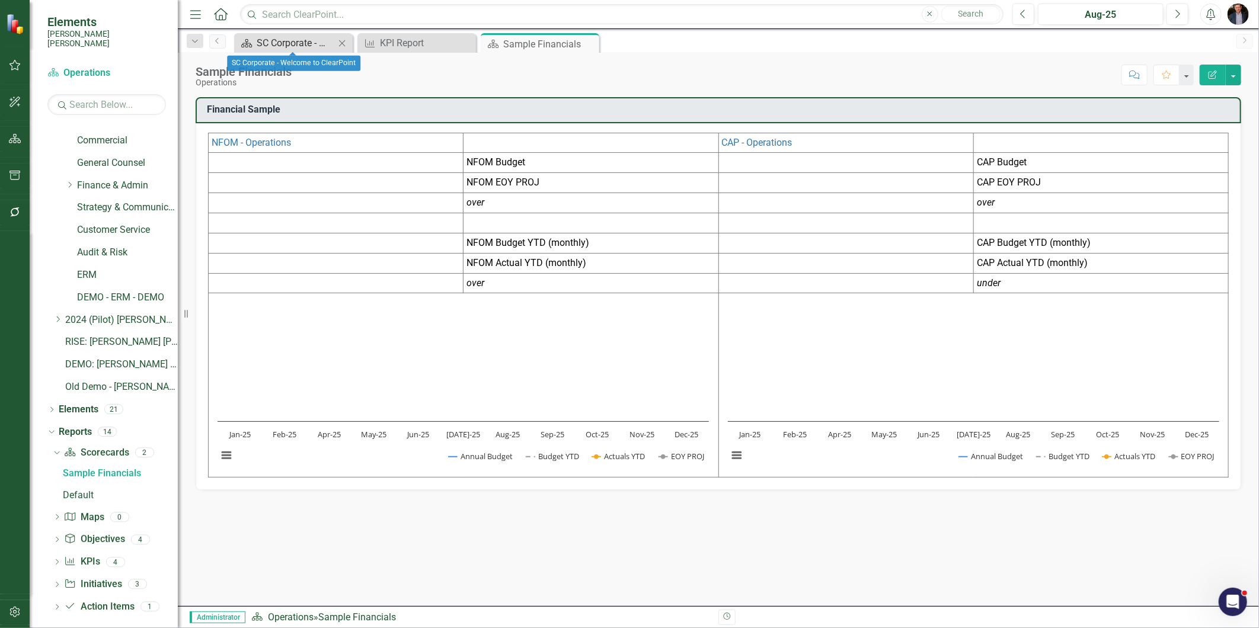
click at [312, 36] on div "SC Corporate - Welcome to ClearPoint" at bounding box center [296, 43] width 78 height 15
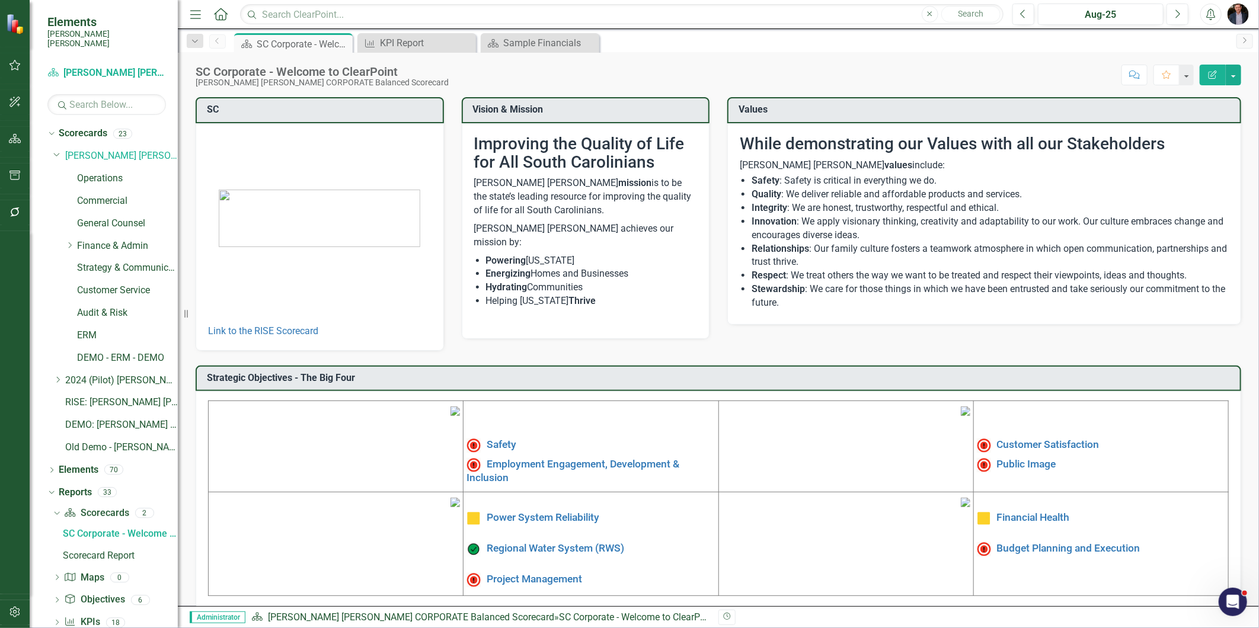
click at [56, 157] on div "Dropdown Santee Cooper CORPORATE Balanced Scorecard" at bounding box center [115, 157] width 124 height 23
click at [16, 206] on button "button" at bounding box center [15, 212] width 27 height 25
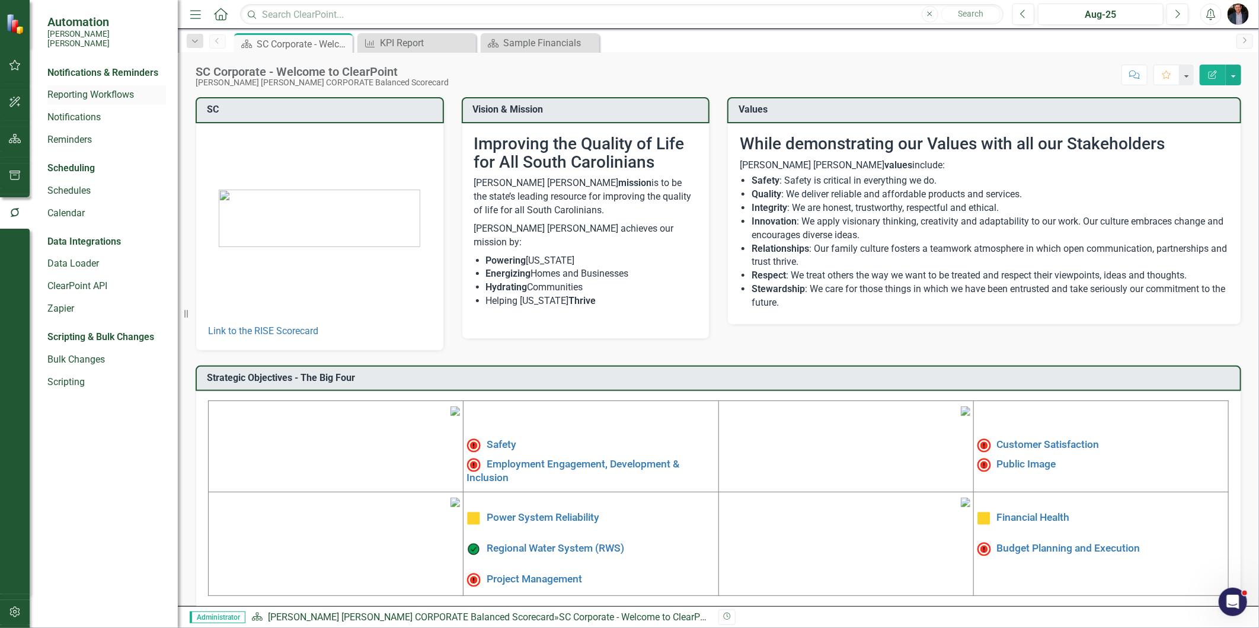
click at [88, 90] on link "Reporting Workflows" at bounding box center [106, 95] width 119 height 14
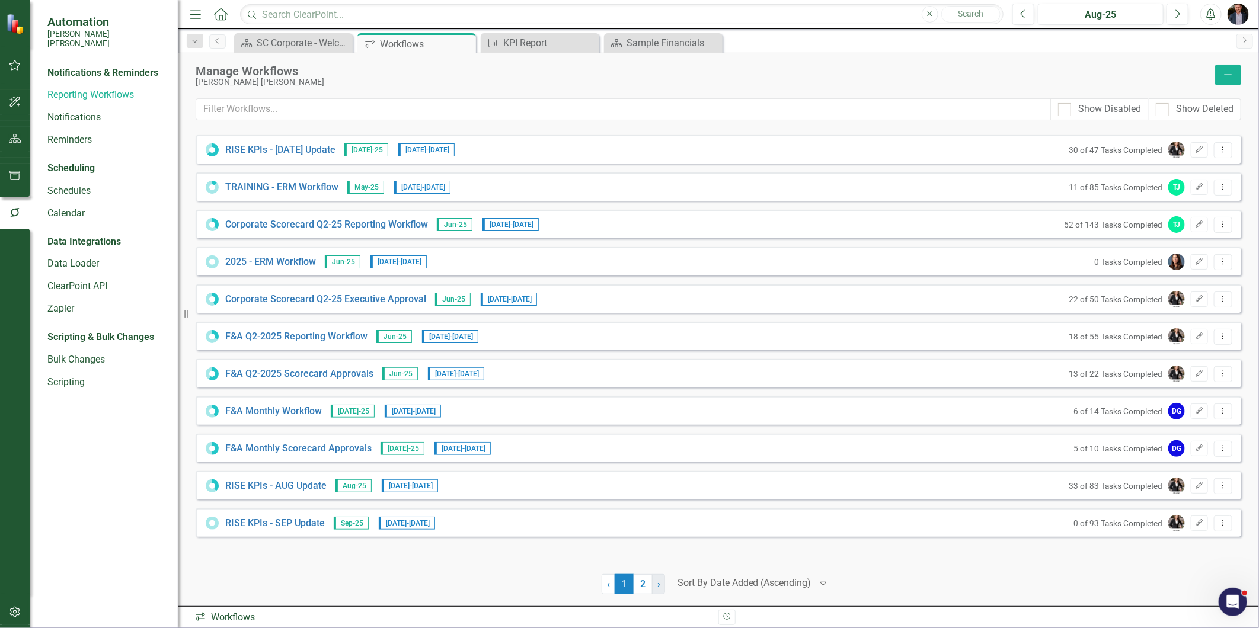
click at [660, 590] on link "› Next" at bounding box center [658, 584] width 13 height 20
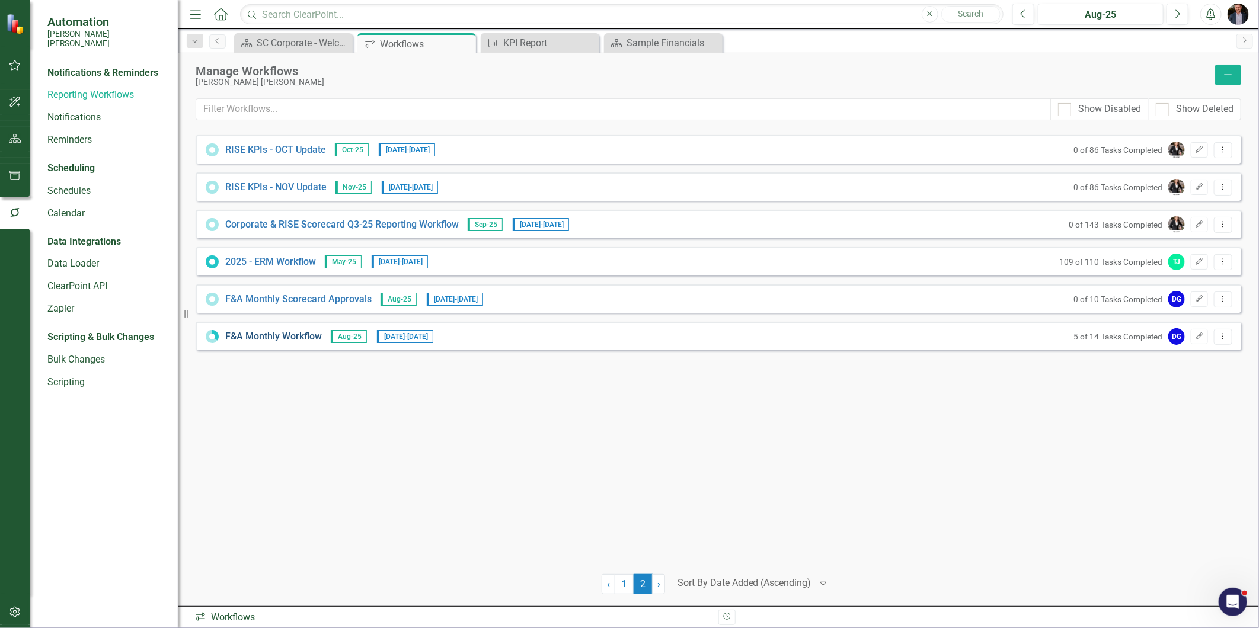
click at [263, 336] on link "F&A Monthly Workflow" at bounding box center [273, 337] width 97 height 14
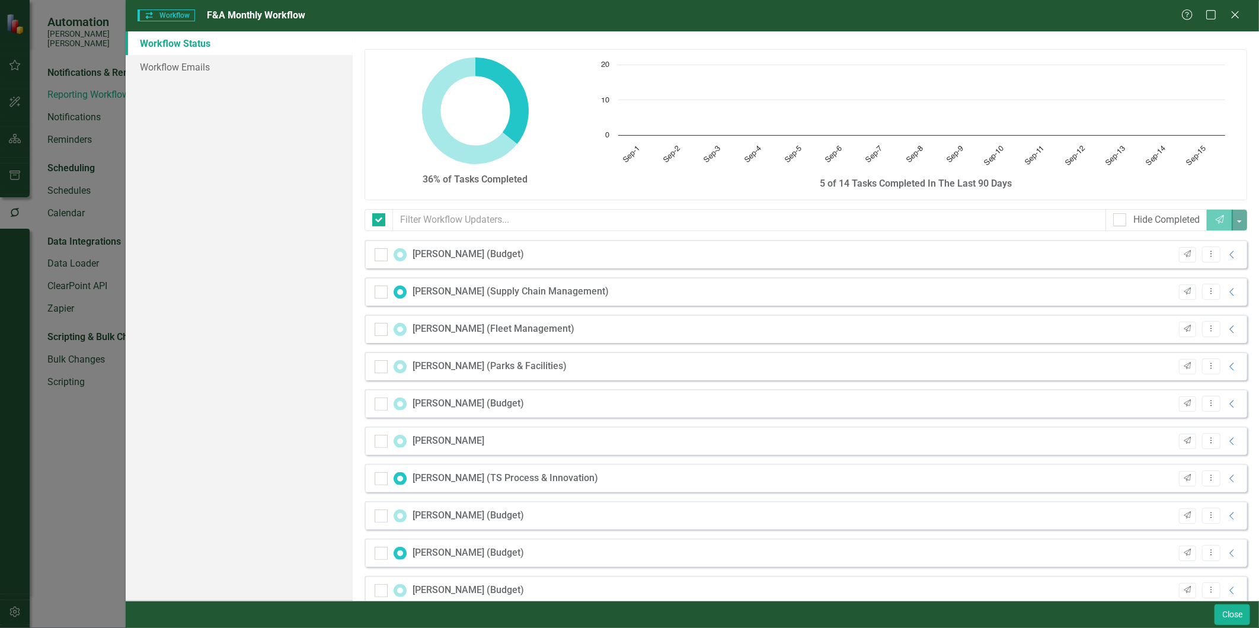
checkbox input "false"
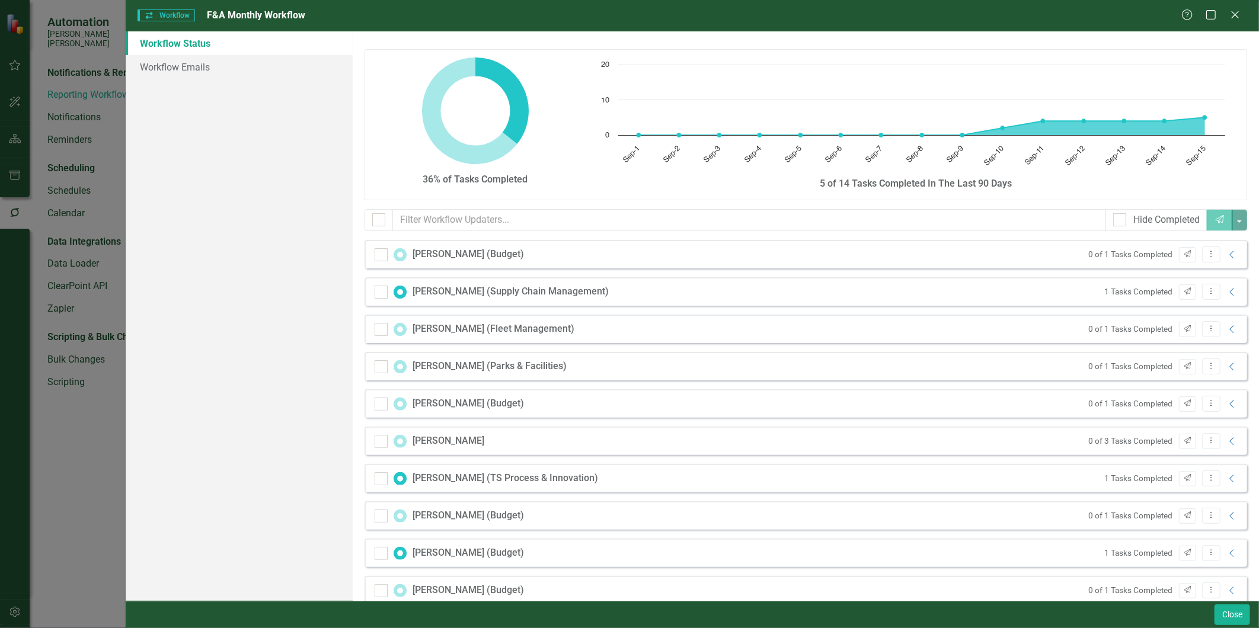
scroll to position [58, 0]
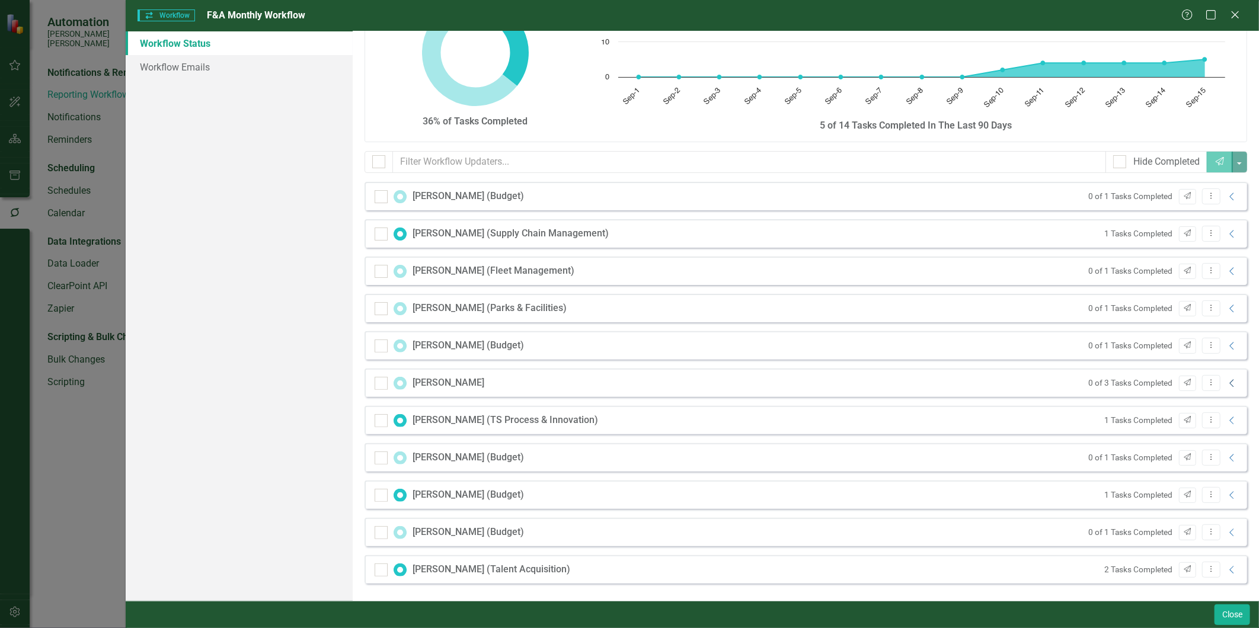
click at [1226, 383] on icon "Collapse" at bounding box center [1232, 383] width 12 height 9
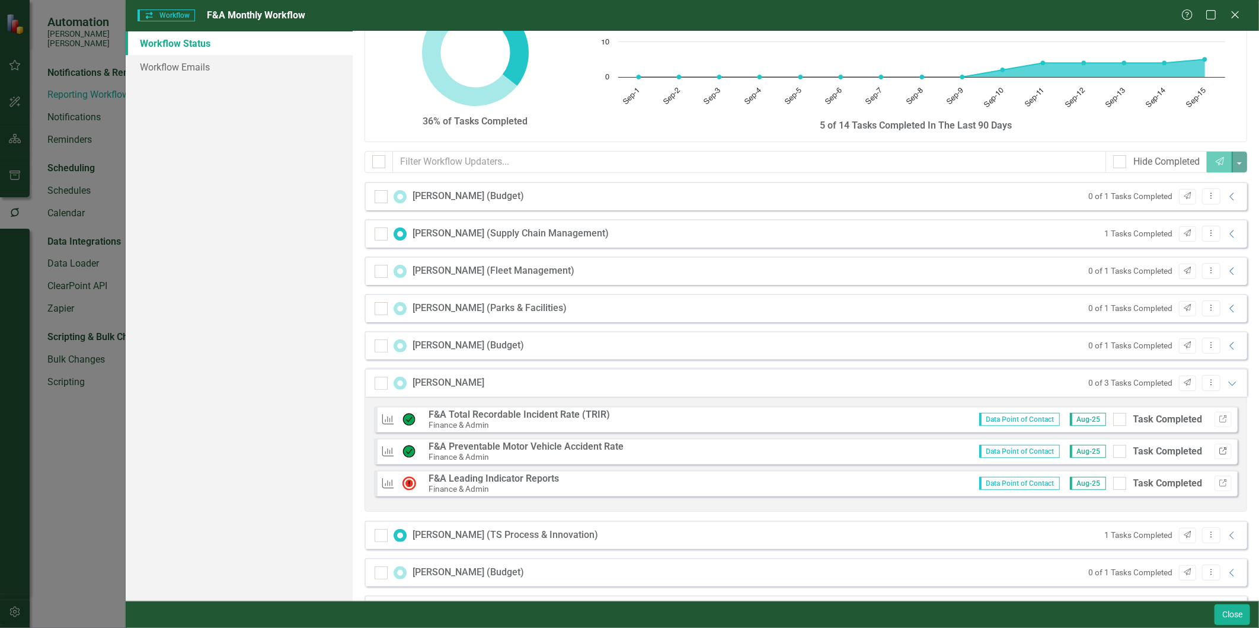
click at [1218, 451] on icon "Link" at bounding box center [1222, 451] width 9 height 7
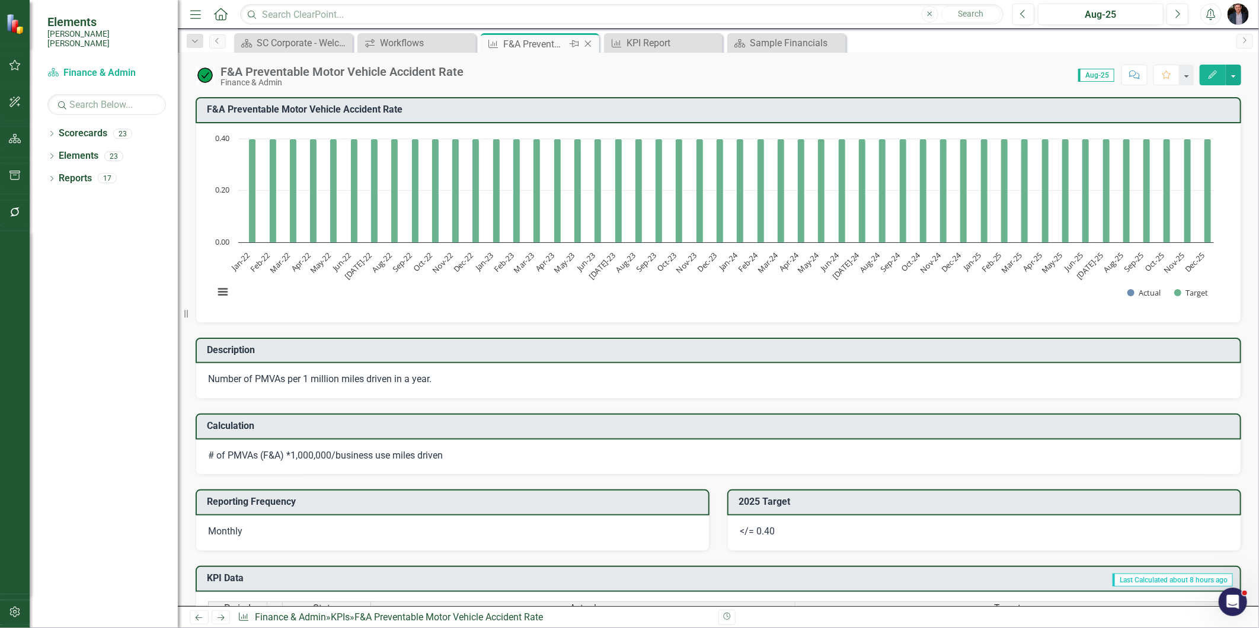
click at [583, 43] on icon "Close" at bounding box center [588, 43] width 12 height 9
